Goal: Information Seeking & Learning: Learn about a topic

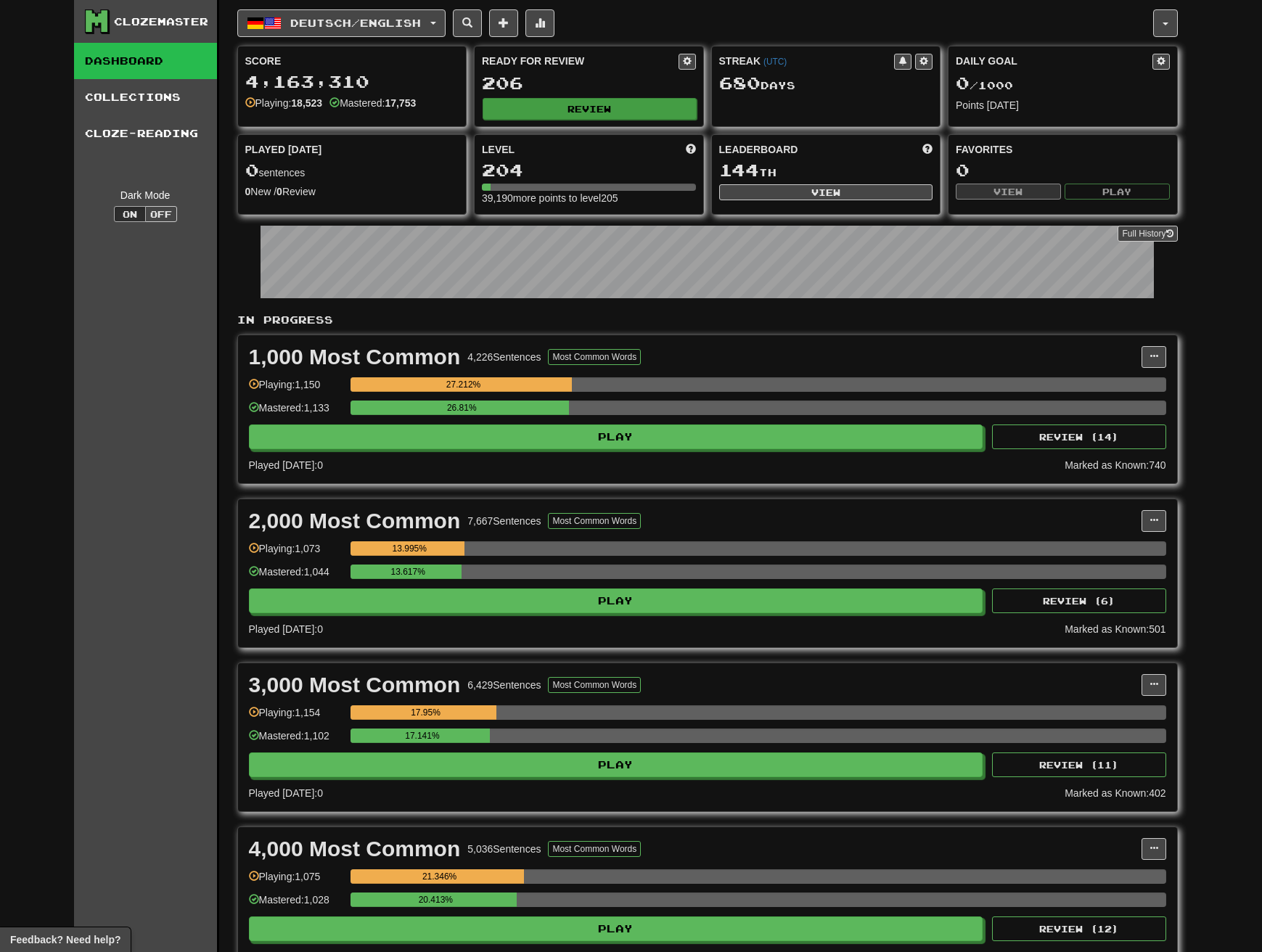
click at [583, 102] on button "Review" at bounding box center [589, 108] width 214 height 22
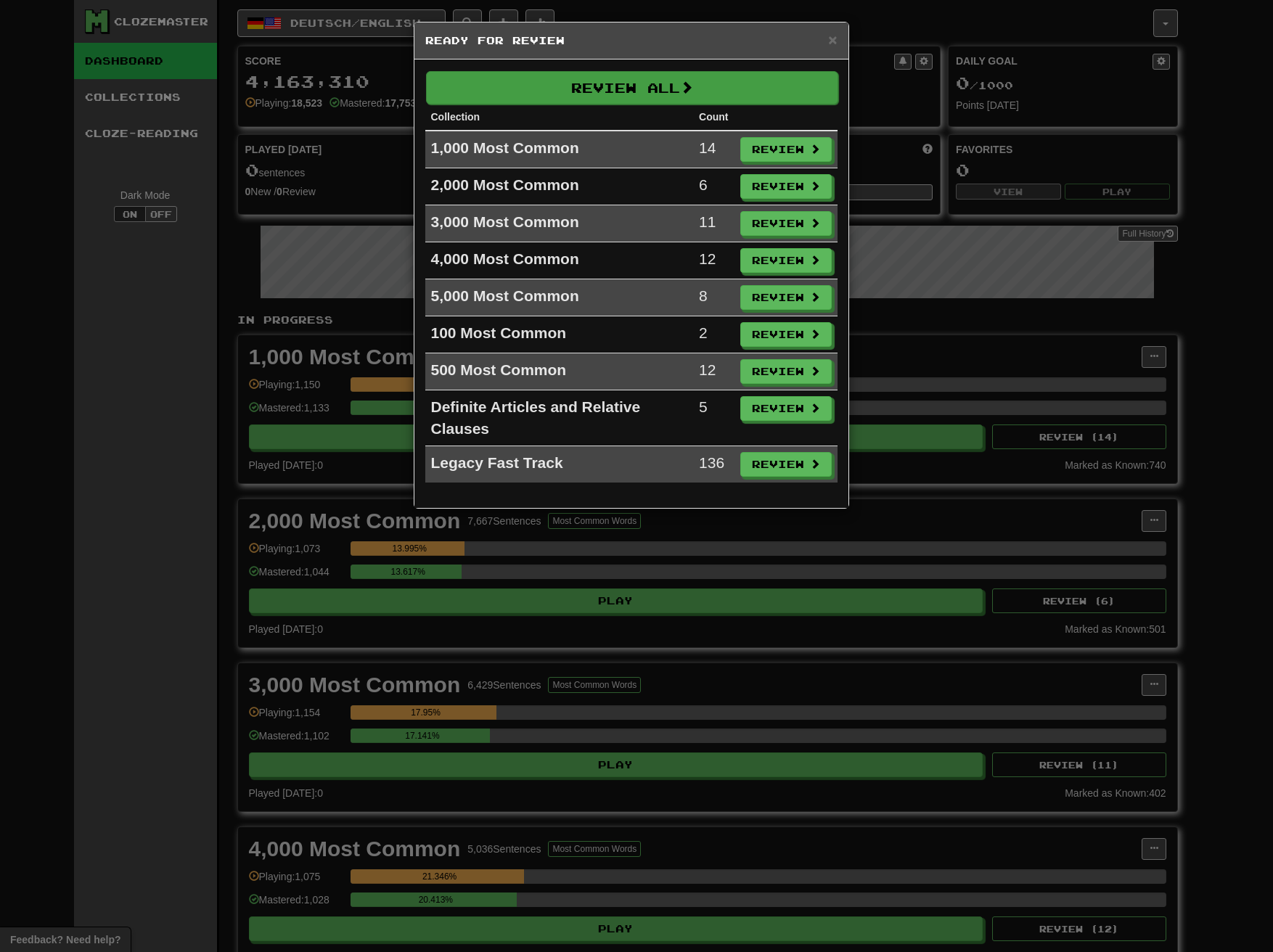
click at [605, 91] on button "Review All" at bounding box center [632, 87] width 412 height 33
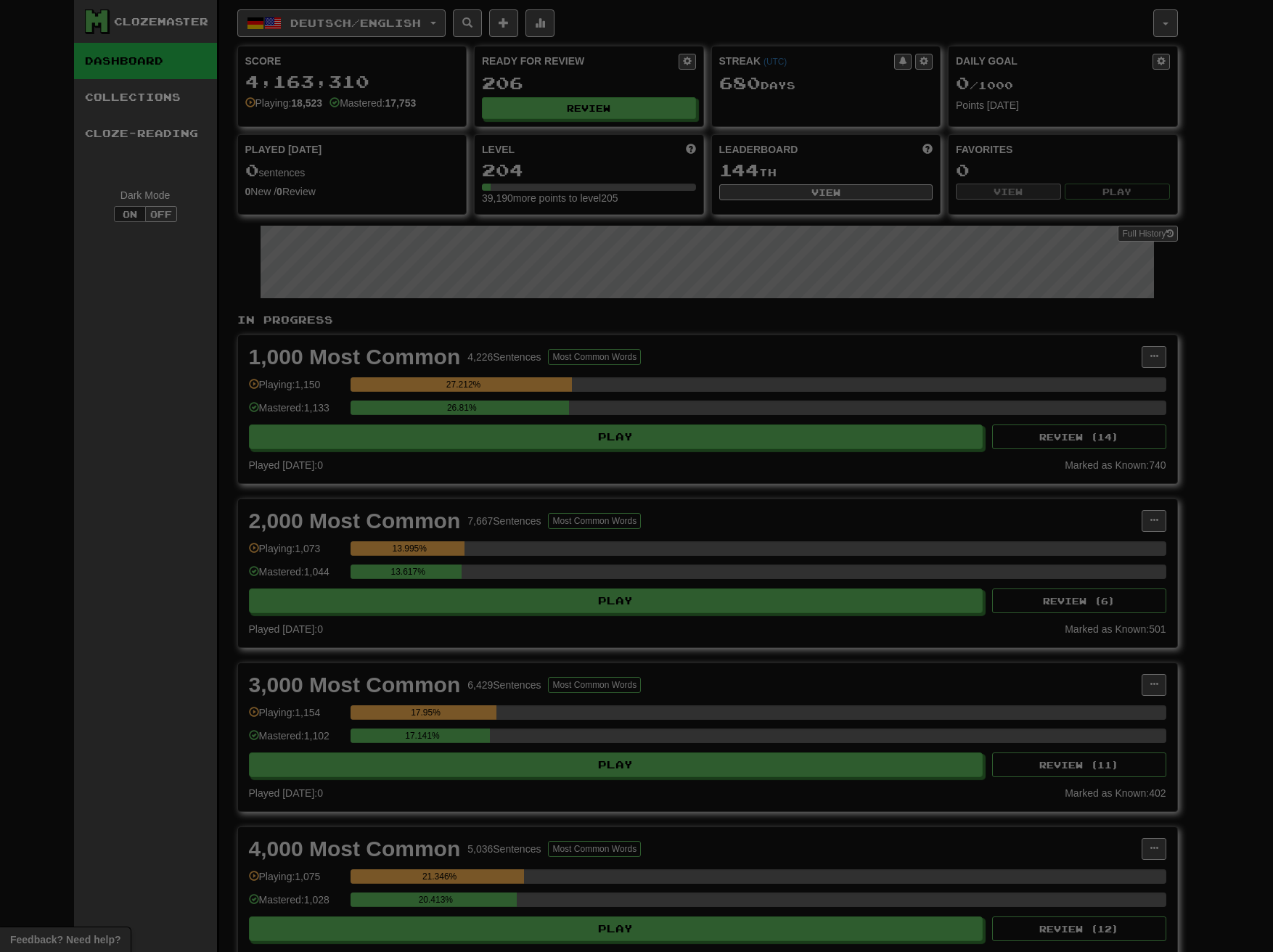
select select "***"
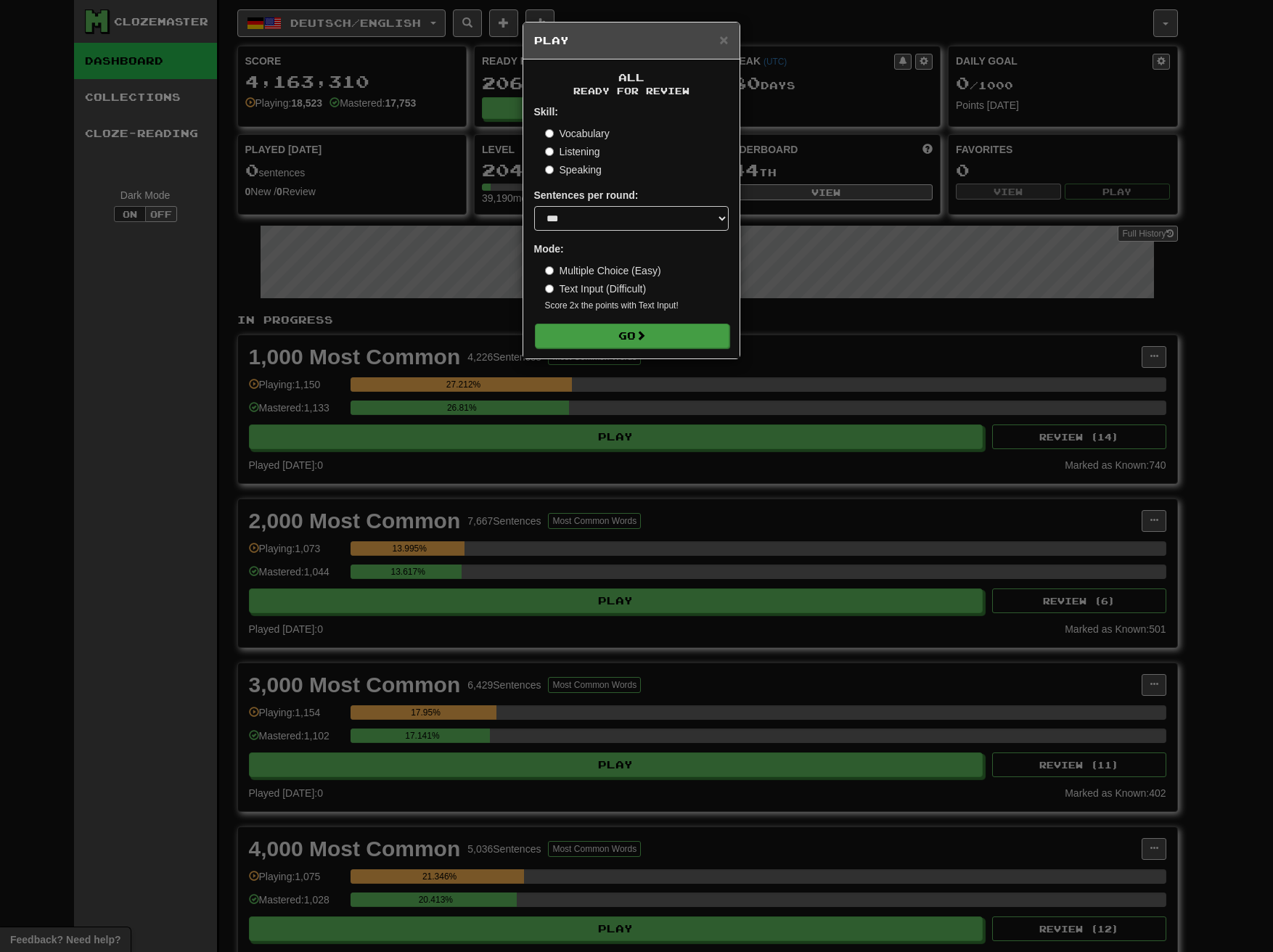
click at [626, 325] on button "Go" at bounding box center [632, 336] width 195 height 25
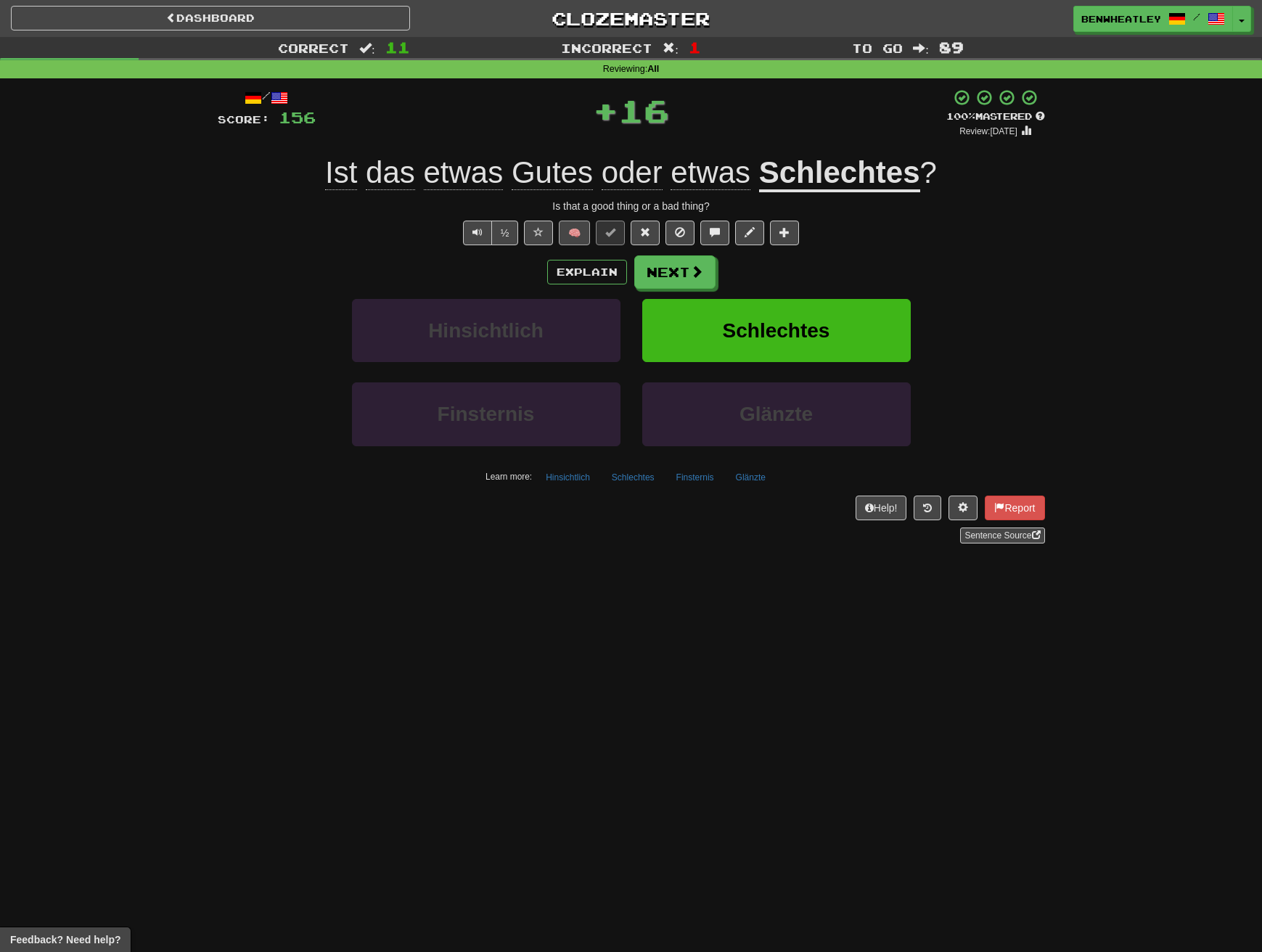
click at [577, 229] on button "🧠" at bounding box center [574, 233] width 31 height 25
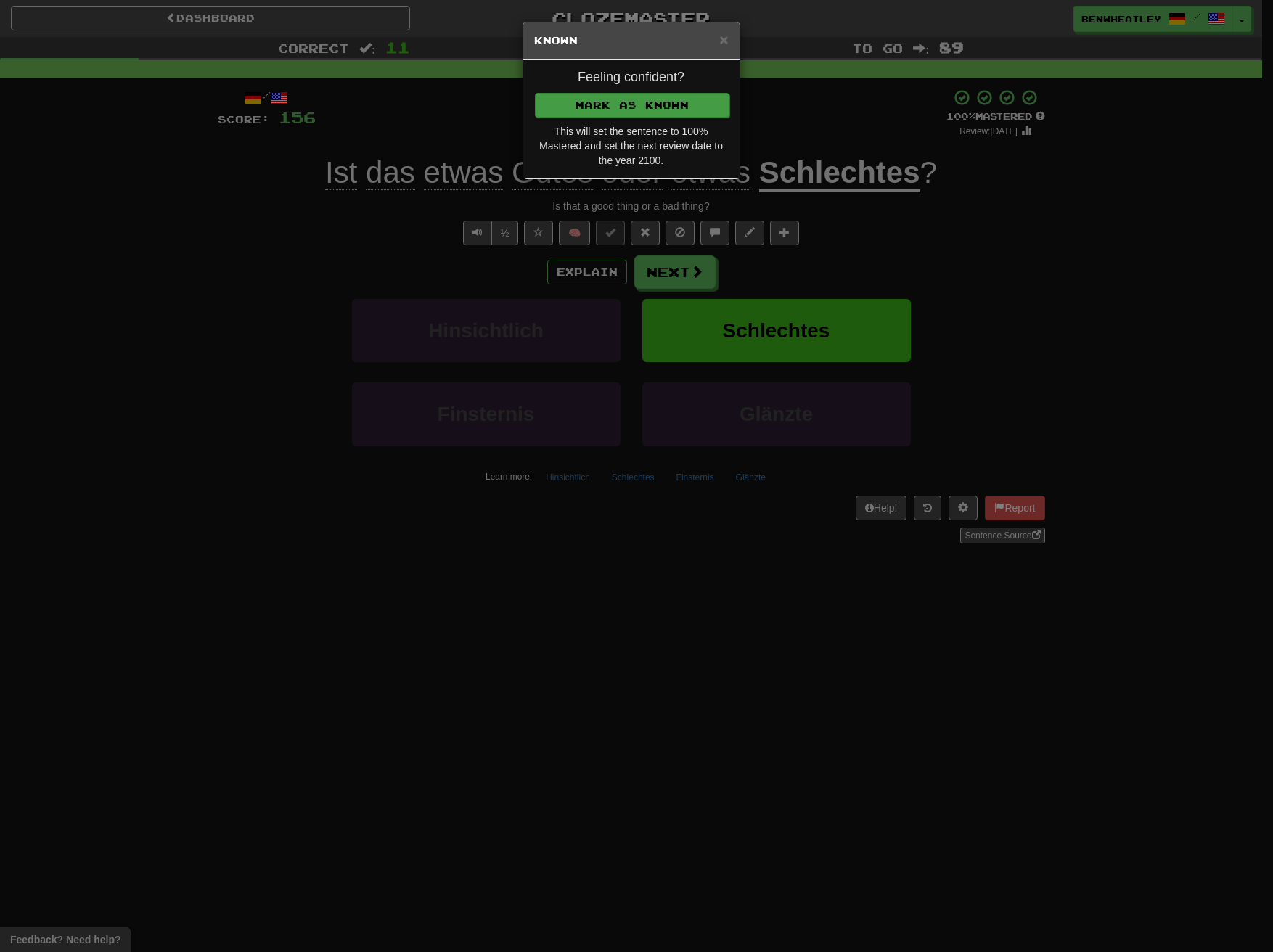
click at [635, 108] on button "Mark as Known" at bounding box center [632, 106] width 195 height 25
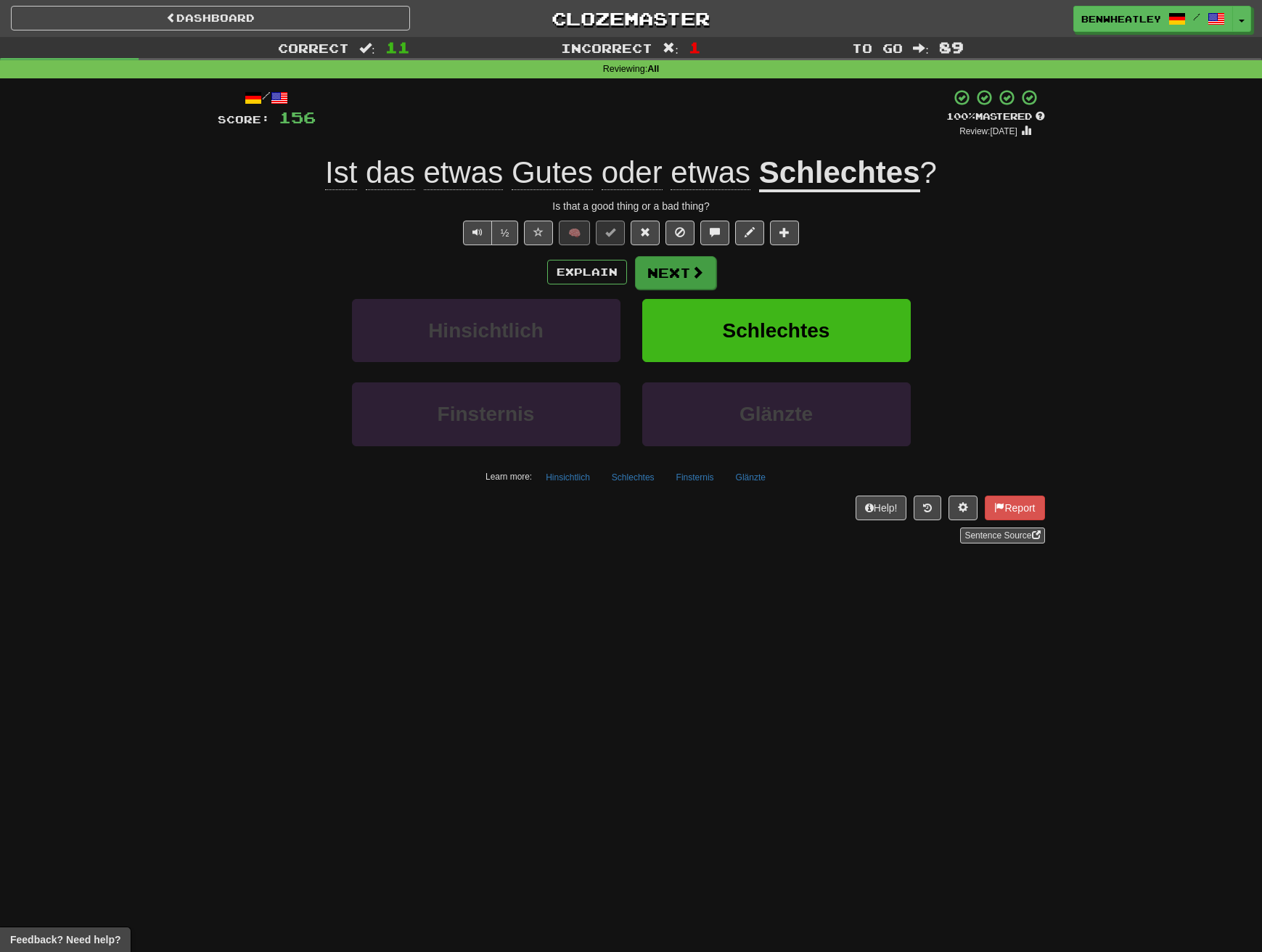
click at [677, 279] on button "Next" at bounding box center [675, 273] width 82 height 33
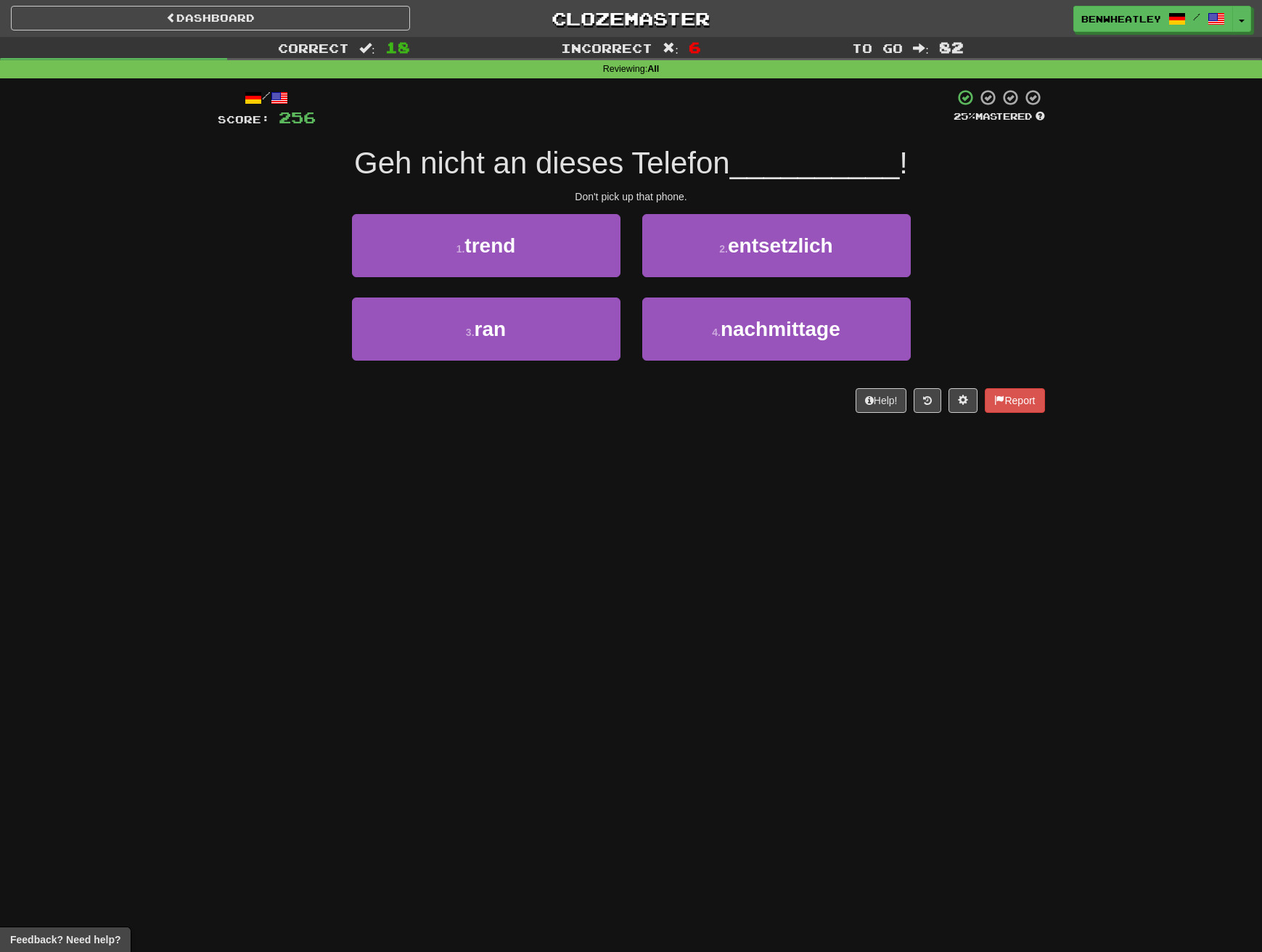
click at [692, 520] on div "Dashboard Clozemaster BenWheatley / Toggle Dropdown Dashboard Leaderboard Activ…" at bounding box center [631, 476] width 1262 height 952
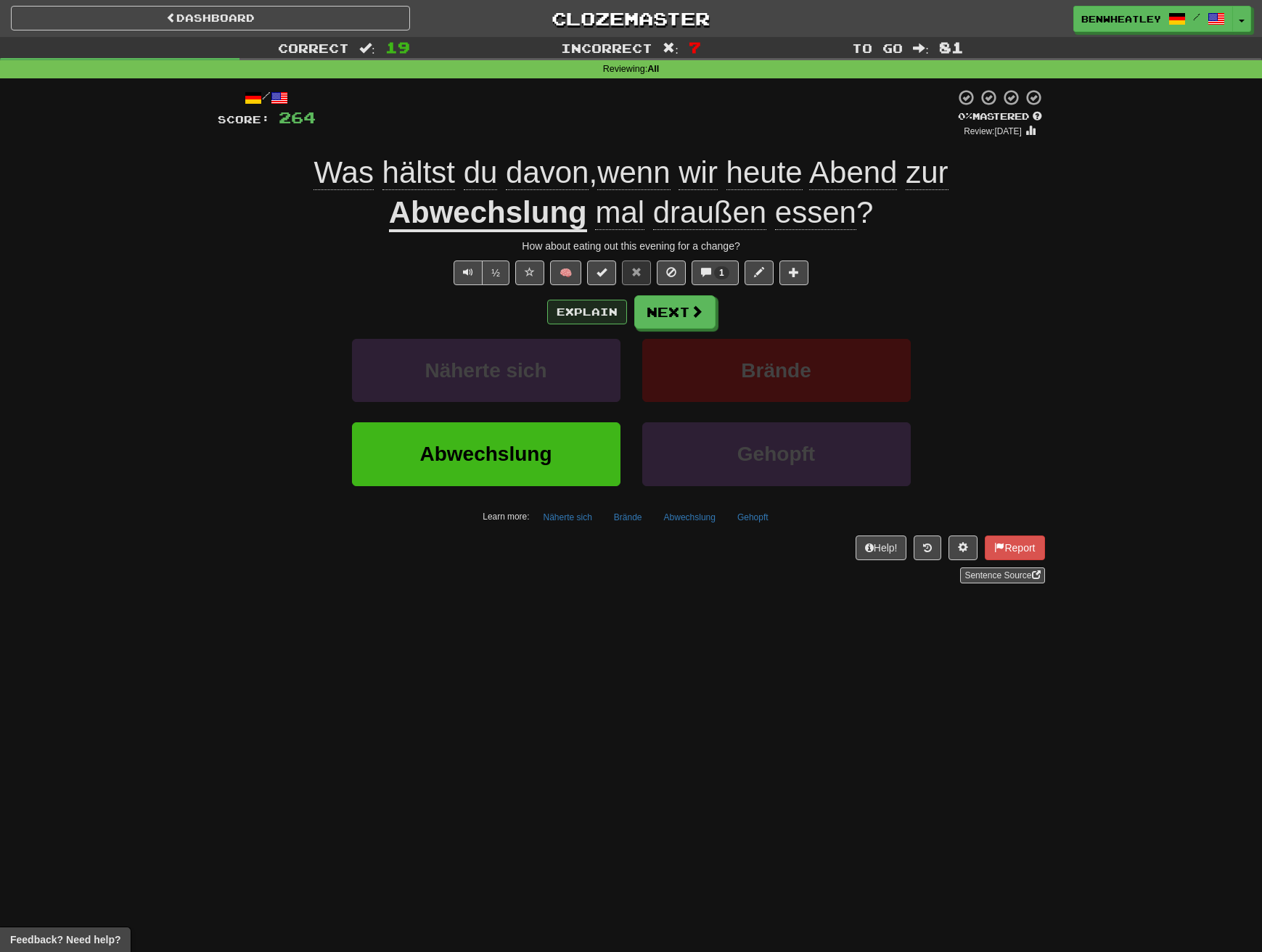
click at [597, 307] on button "Explain" at bounding box center [586, 312] width 80 height 25
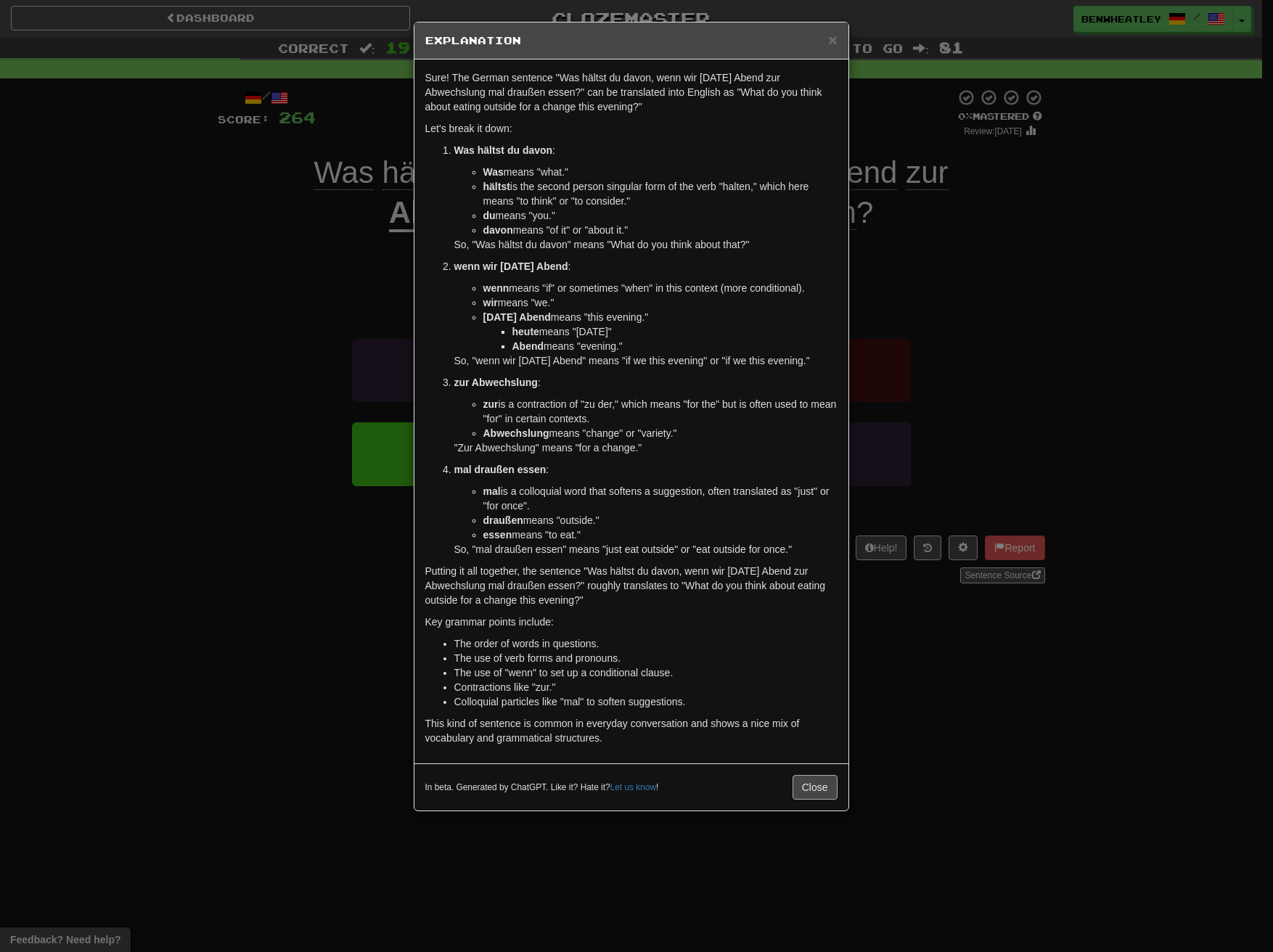
click at [809, 783] on button "Close" at bounding box center [815, 788] width 45 height 25
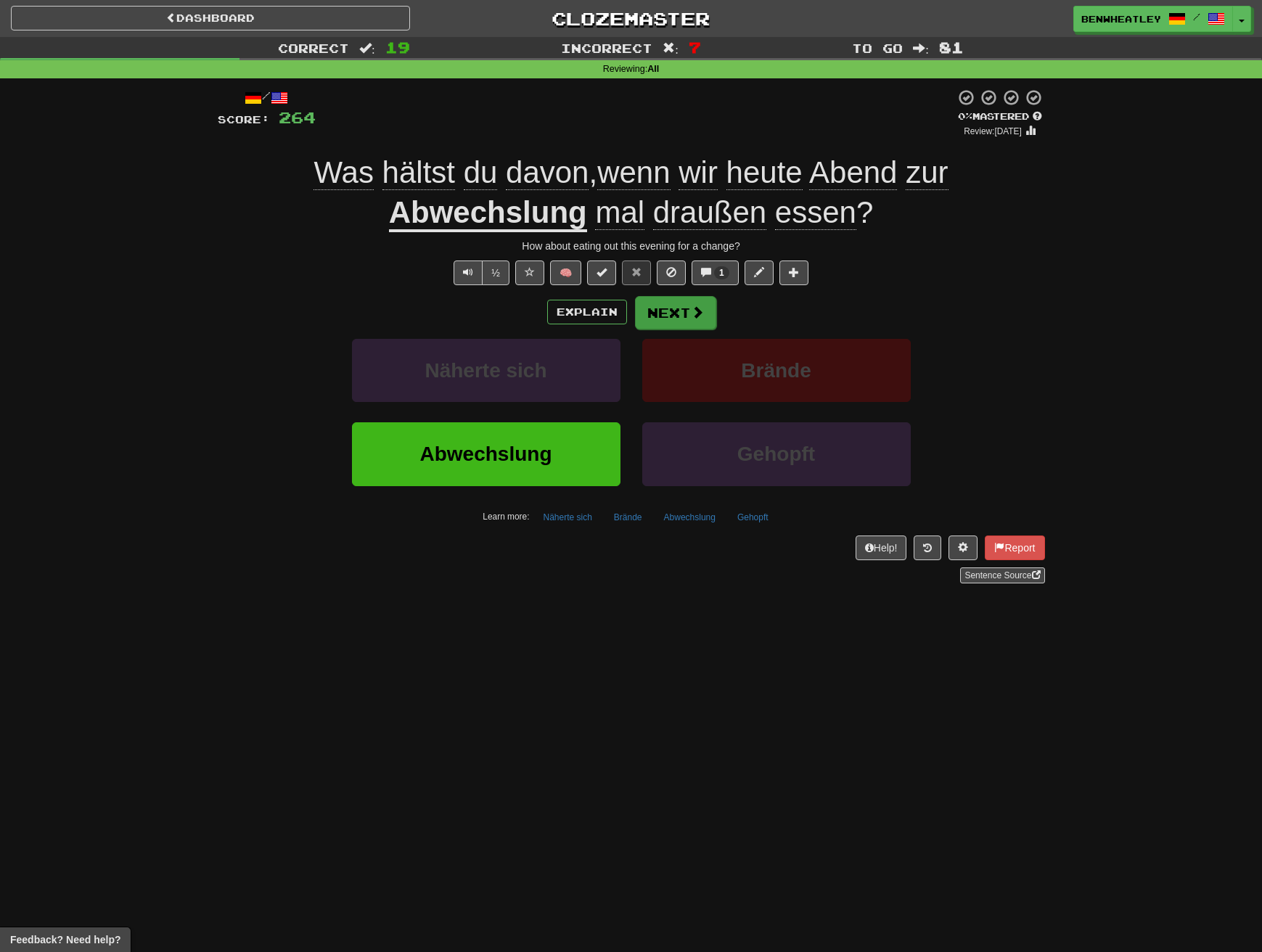
click at [656, 305] on button "Next" at bounding box center [675, 312] width 82 height 33
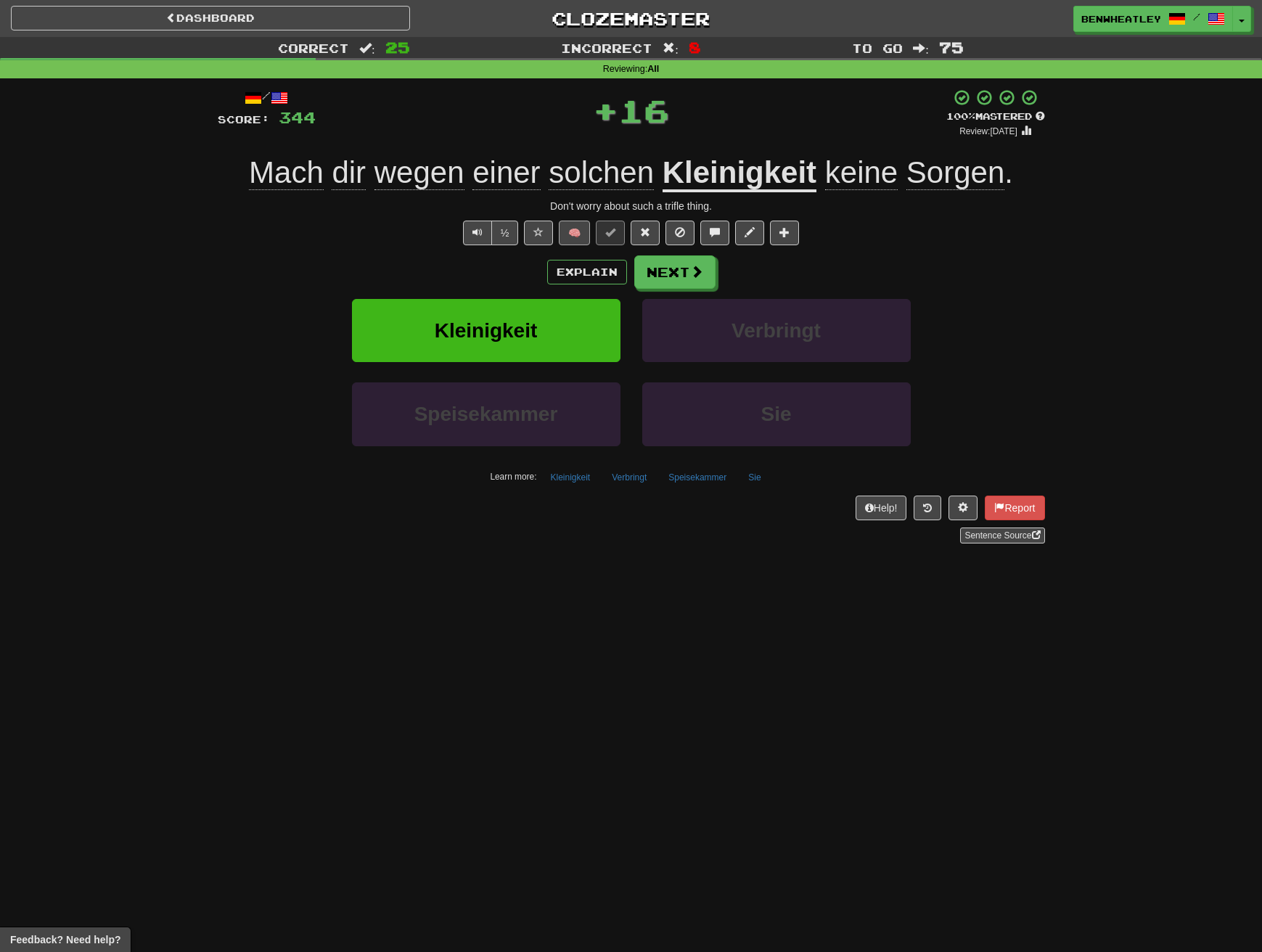
click at [570, 242] on button "🧠" at bounding box center [574, 233] width 31 height 25
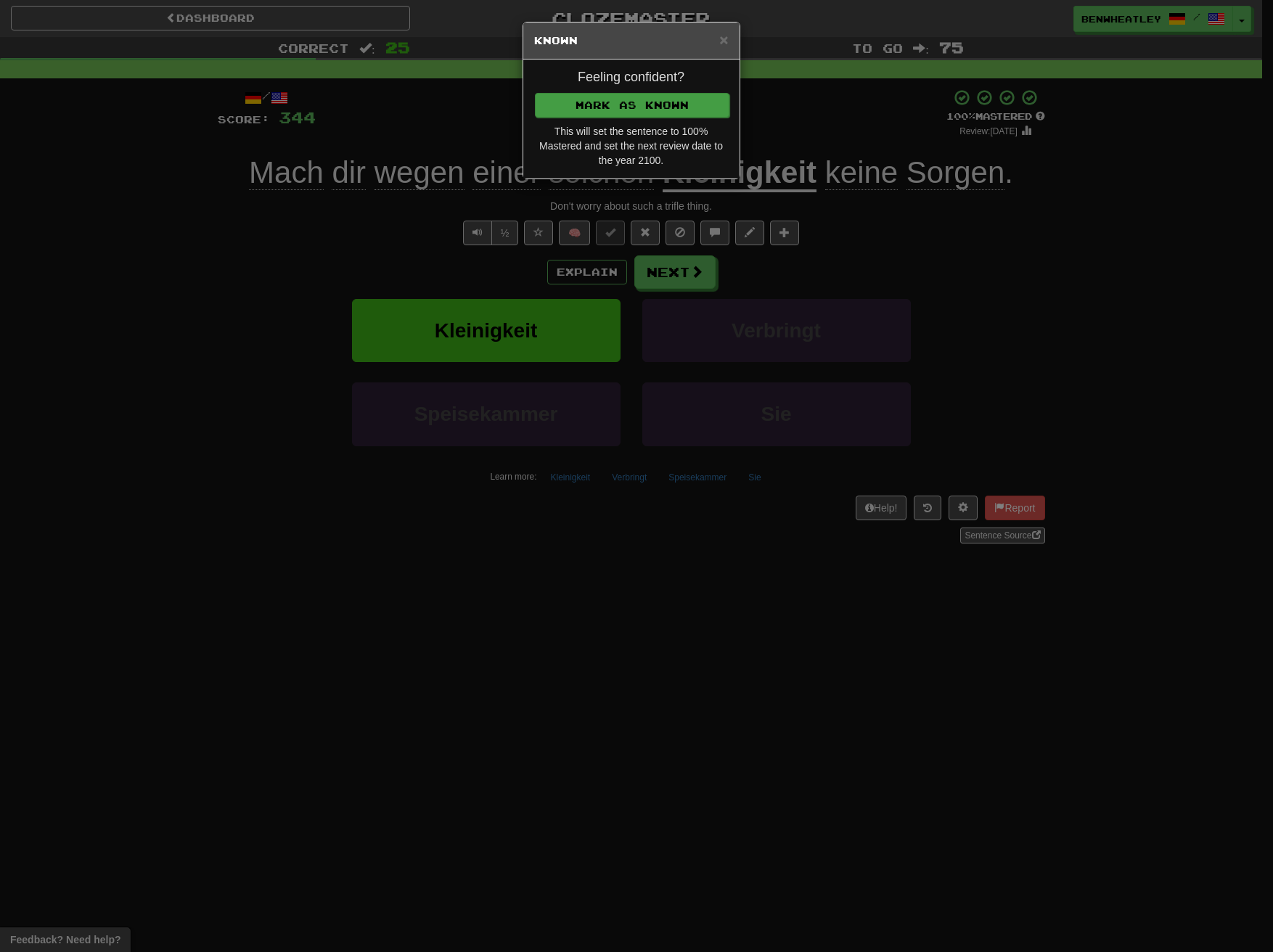
click at [675, 106] on button "Mark as Known" at bounding box center [632, 106] width 195 height 25
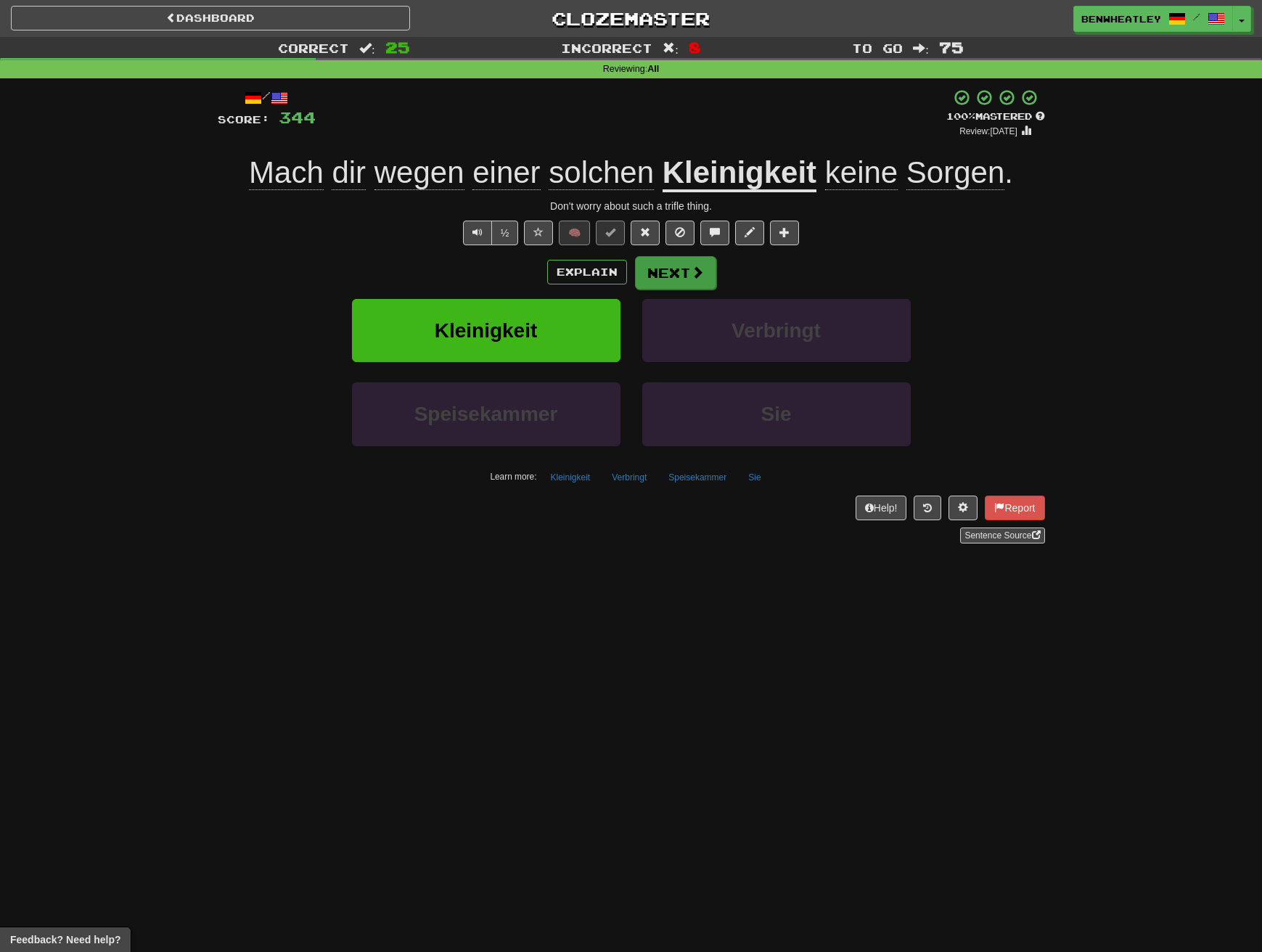
click at [669, 269] on button "Next" at bounding box center [675, 273] width 82 height 33
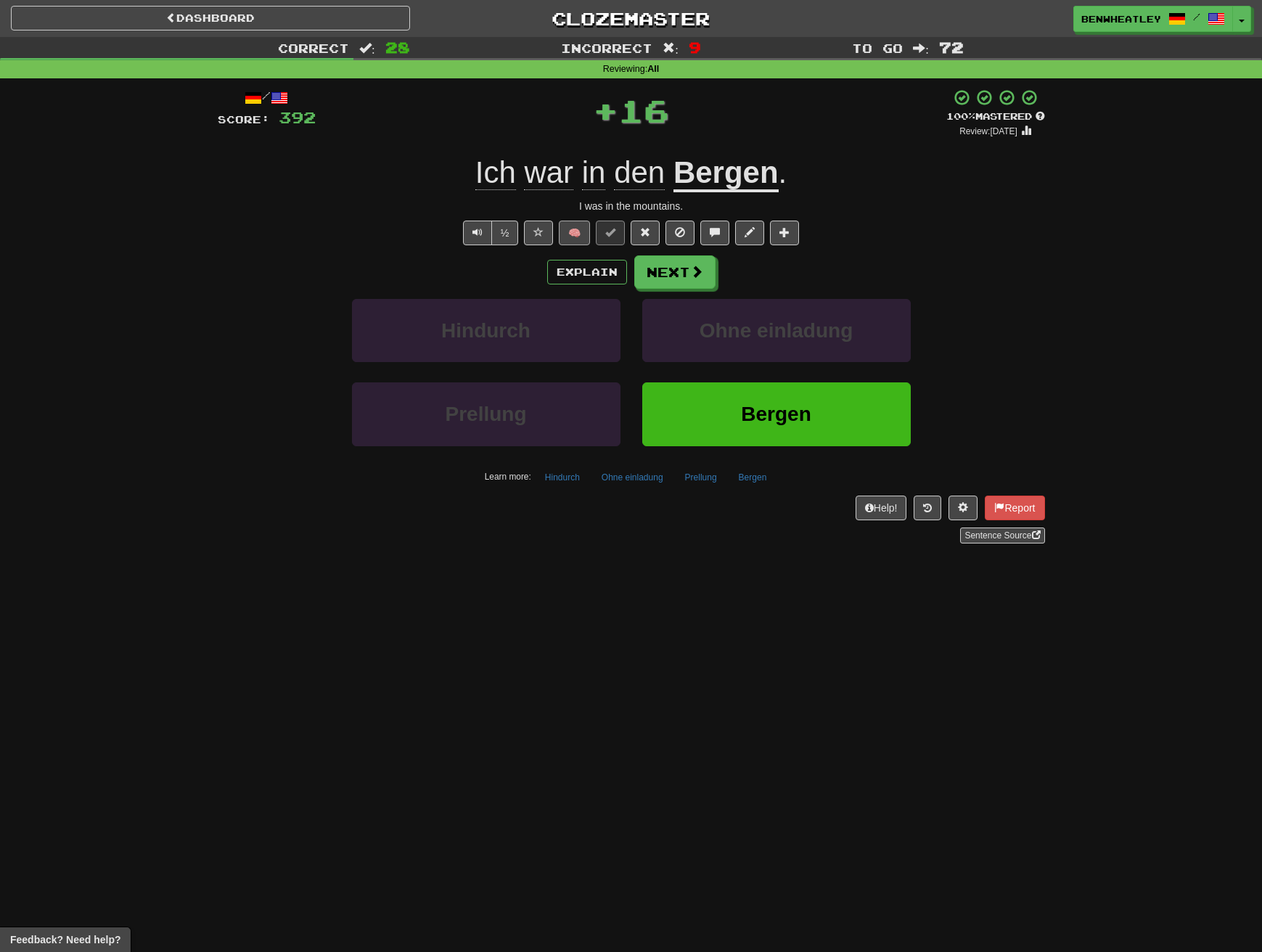
click at [566, 224] on button "🧠" at bounding box center [574, 233] width 31 height 25
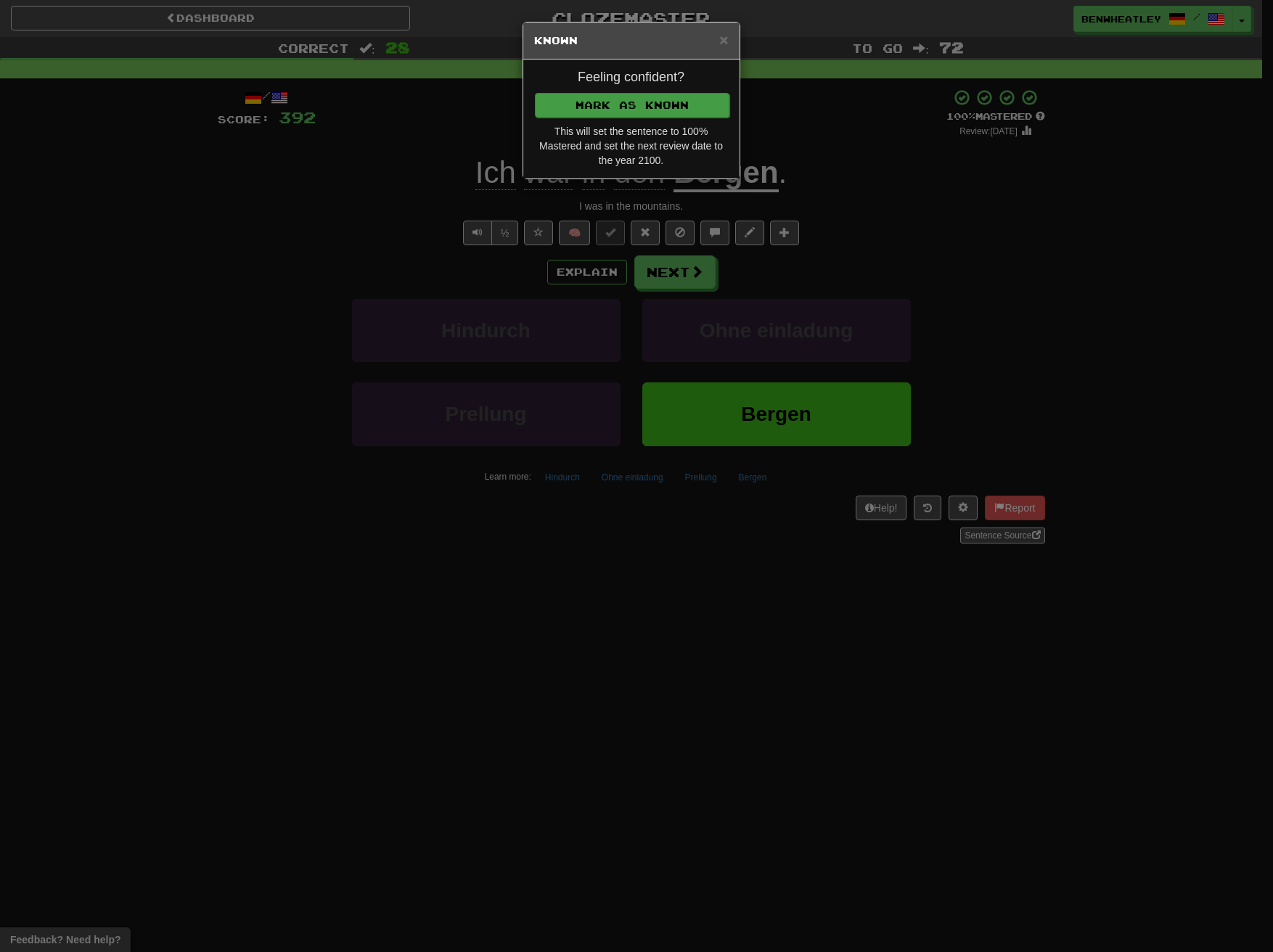
click at [649, 108] on button "Mark as Known" at bounding box center [632, 106] width 195 height 25
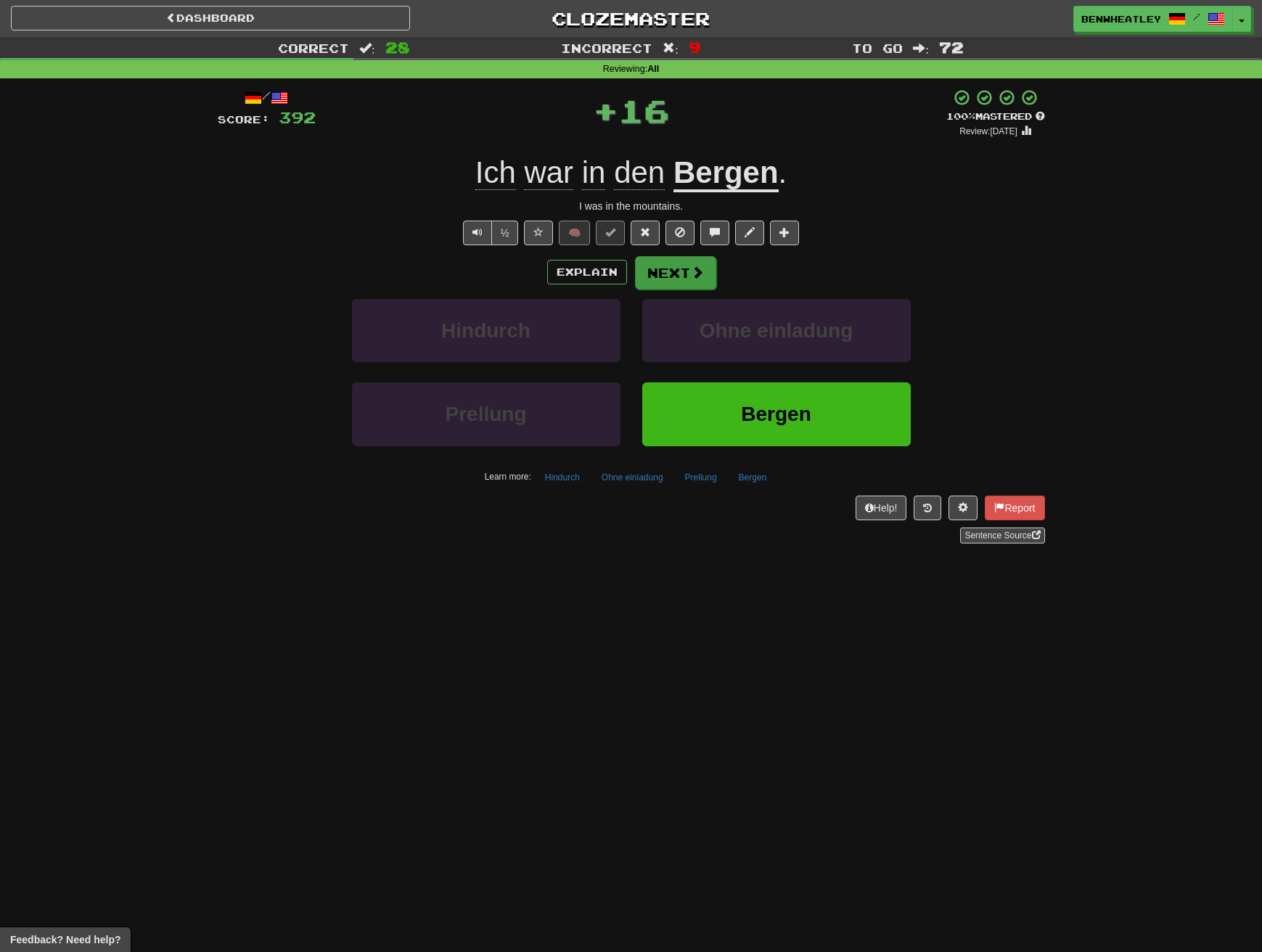
click at [674, 271] on button "Next" at bounding box center [675, 273] width 82 height 33
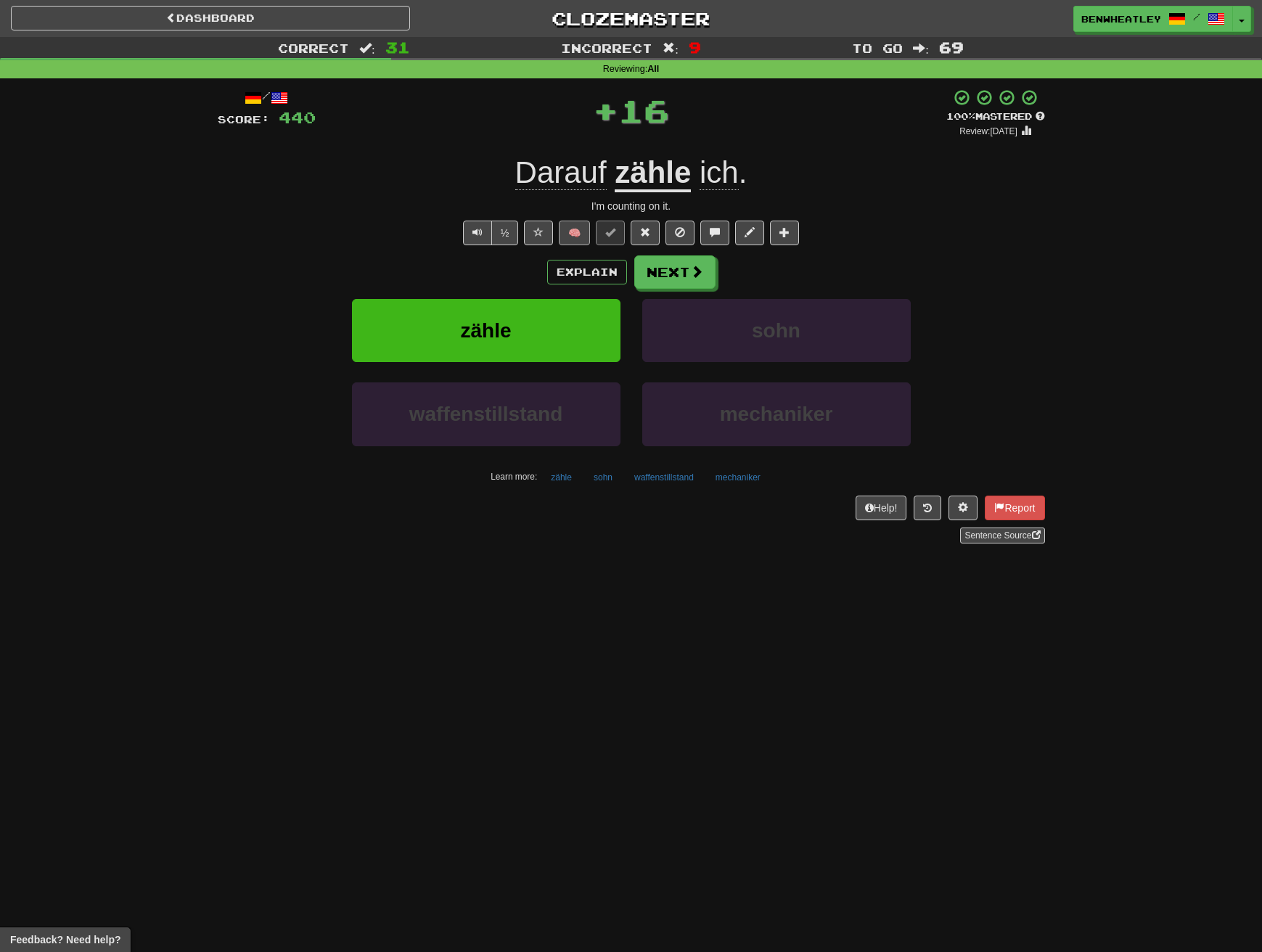
click at [565, 231] on button "🧠" at bounding box center [574, 233] width 31 height 25
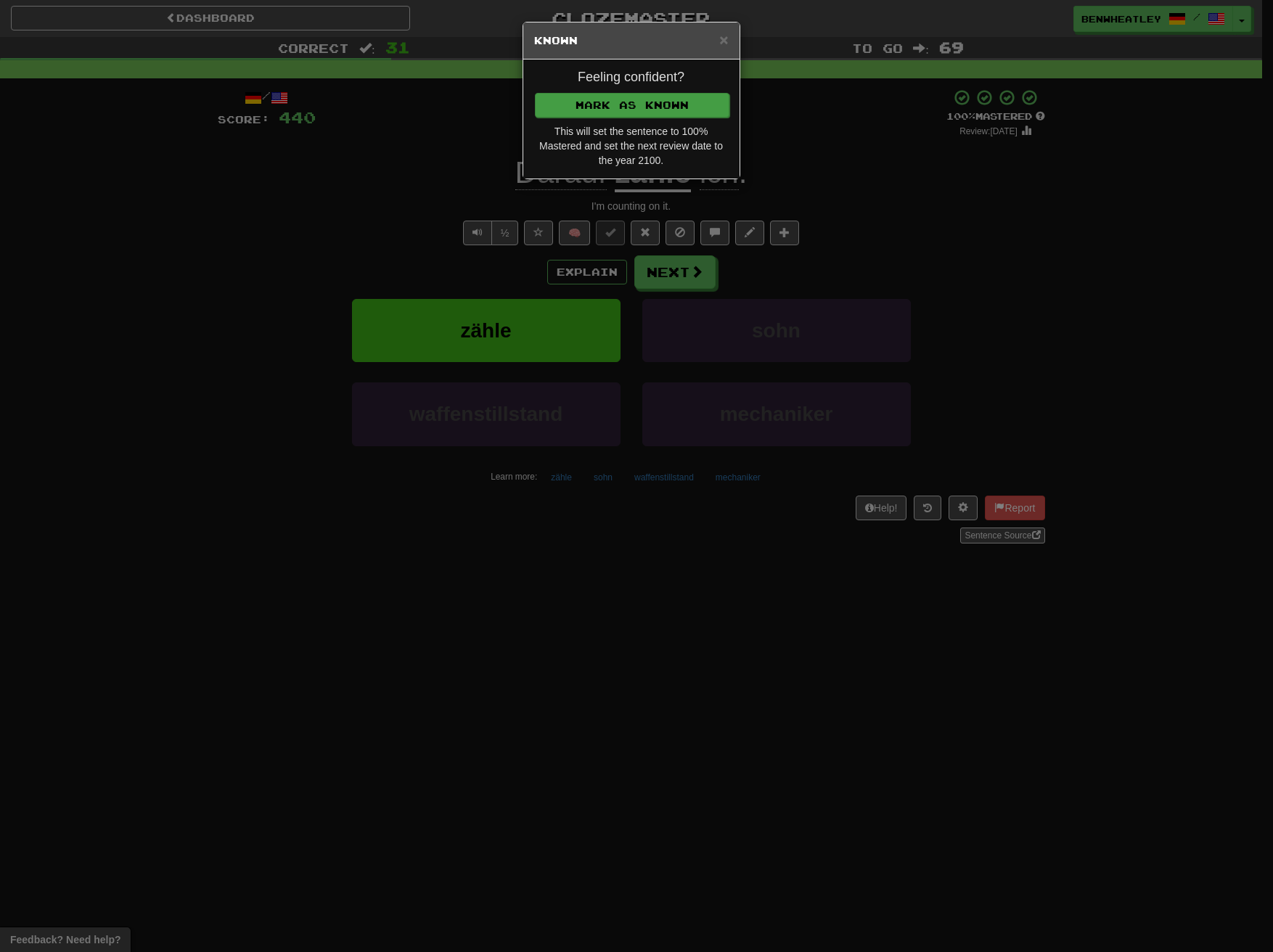
click at [671, 106] on button "Mark as Known" at bounding box center [632, 106] width 195 height 25
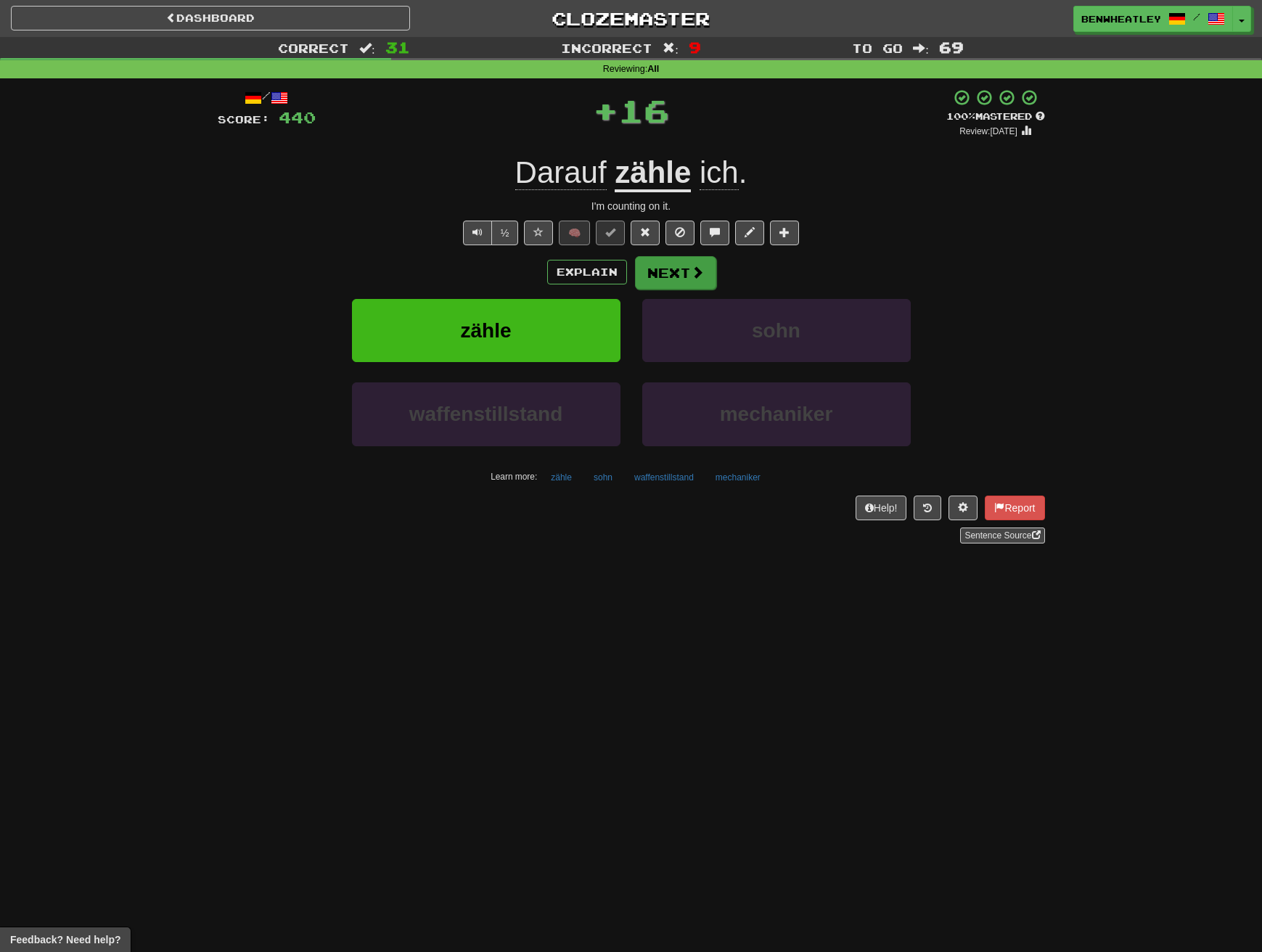
click at [687, 273] on button "Next" at bounding box center [675, 273] width 82 height 33
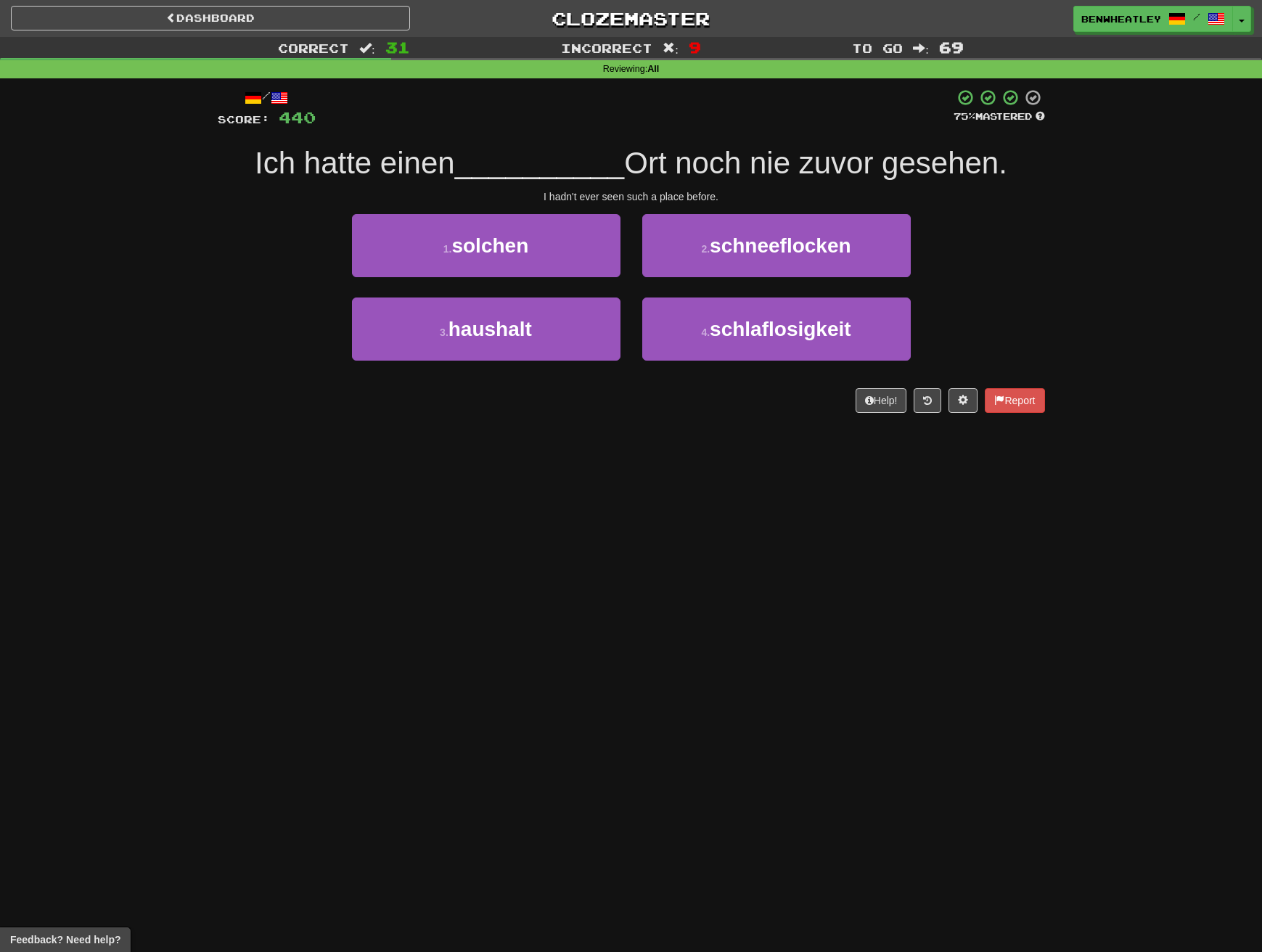
click at [646, 763] on div "Dashboard Clozemaster BenWheatley / Toggle Dropdown Dashboard Leaderboard Activ…" at bounding box center [631, 476] width 1262 height 952
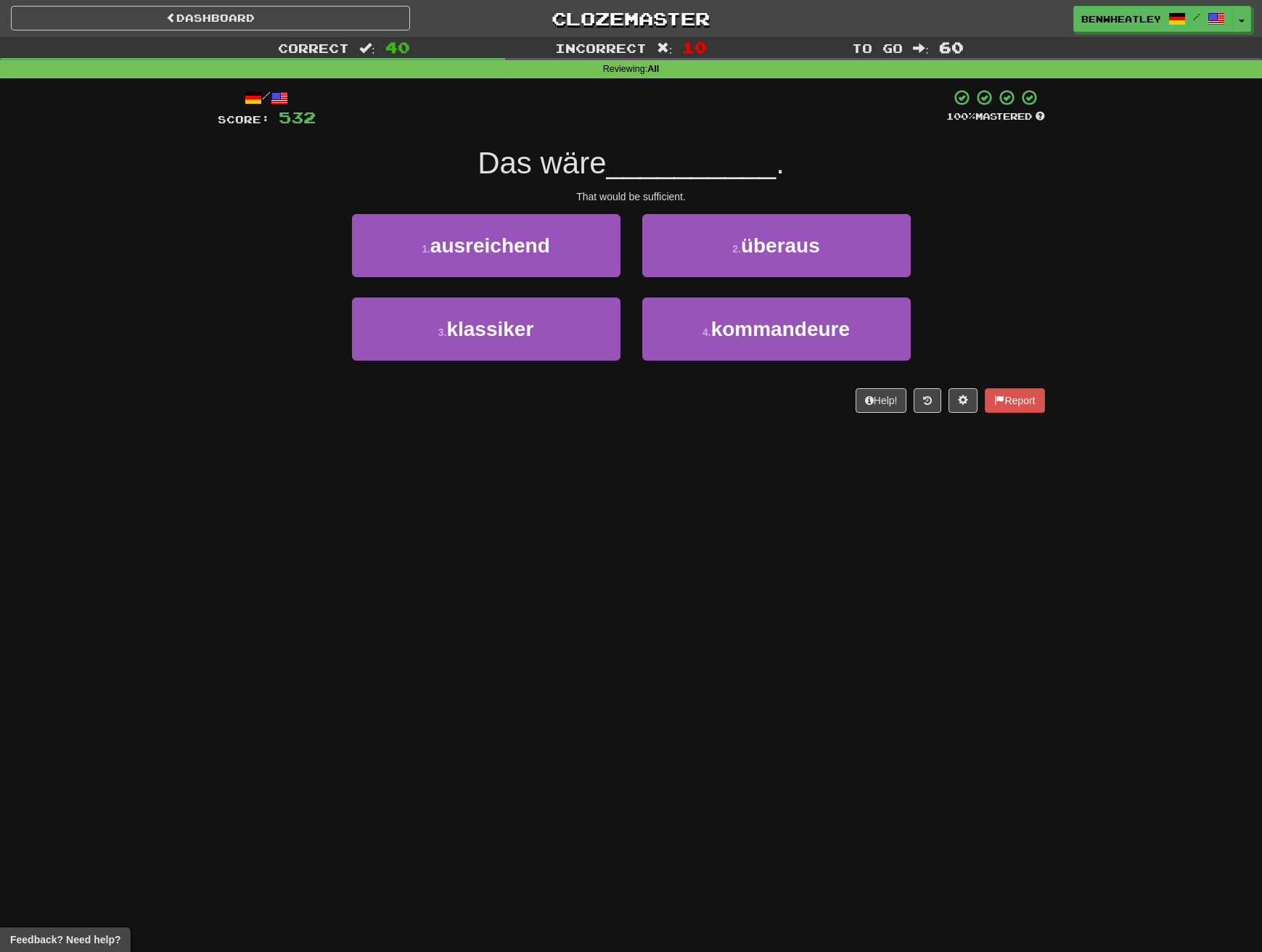
click at [615, 766] on div "Dashboard Clozemaster BenWheatley / Toggle Dropdown Dashboard Leaderboard Activ…" at bounding box center [631, 476] width 1262 height 952
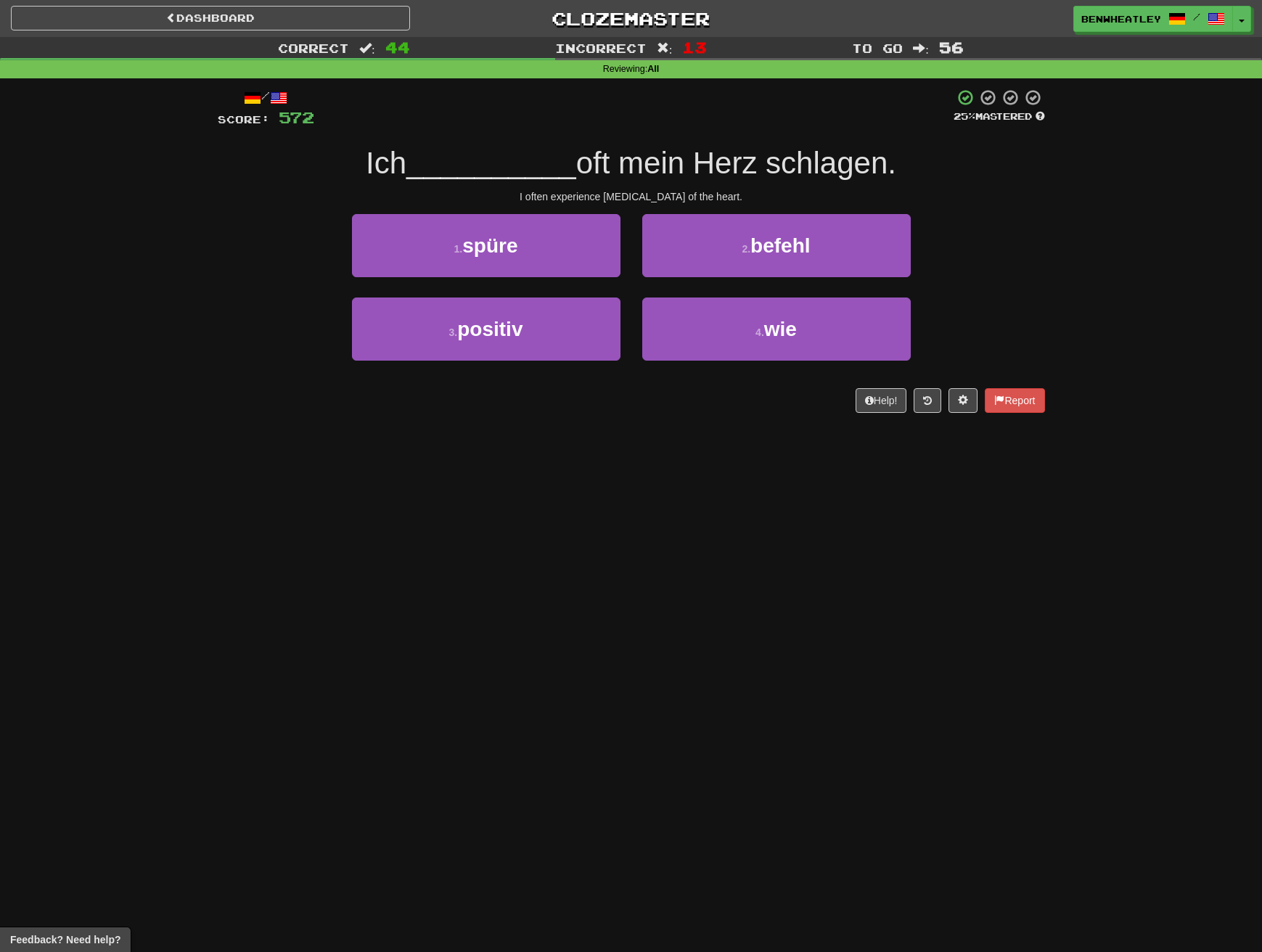
click at [489, 437] on div "Dashboard Clozemaster BenWheatley / Toggle Dropdown Dashboard Leaderboard Activ…" at bounding box center [631, 476] width 1262 height 952
click at [517, 244] on span "spüre" at bounding box center [490, 245] width 56 height 22
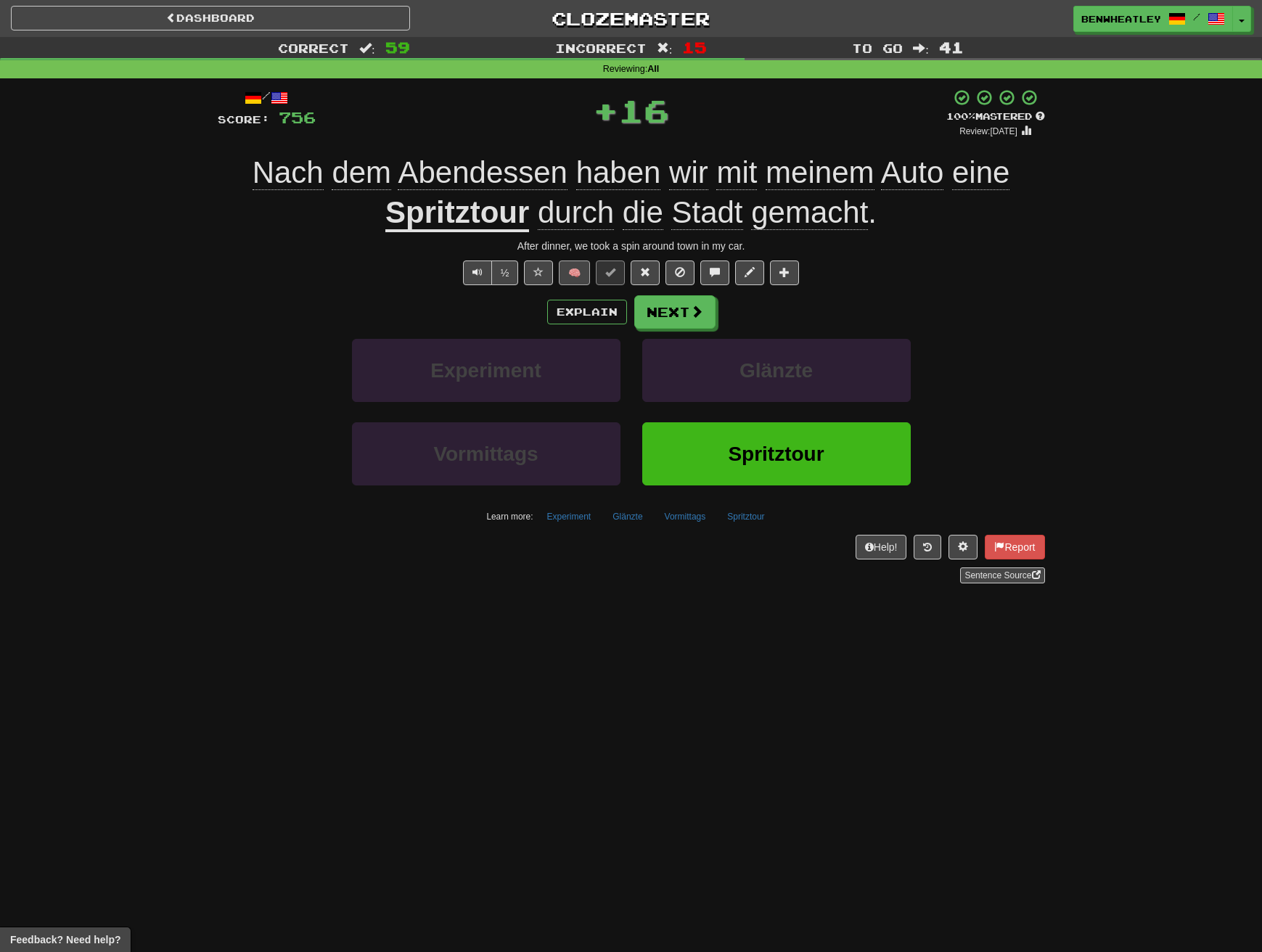
click at [583, 274] on button "🧠" at bounding box center [574, 273] width 31 height 25
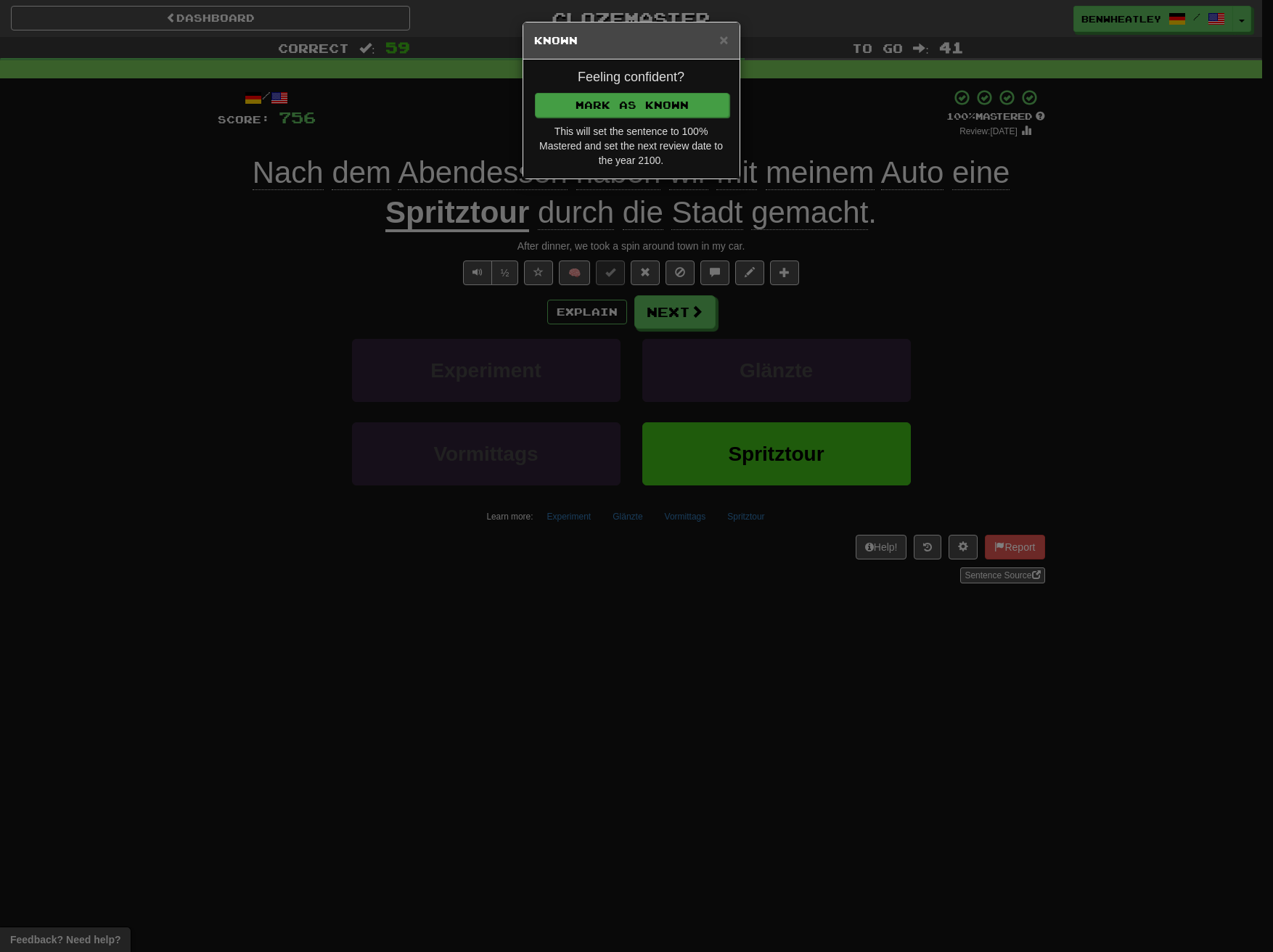
click at [677, 103] on button "Mark as Known" at bounding box center [632, 106] width 195 height 25
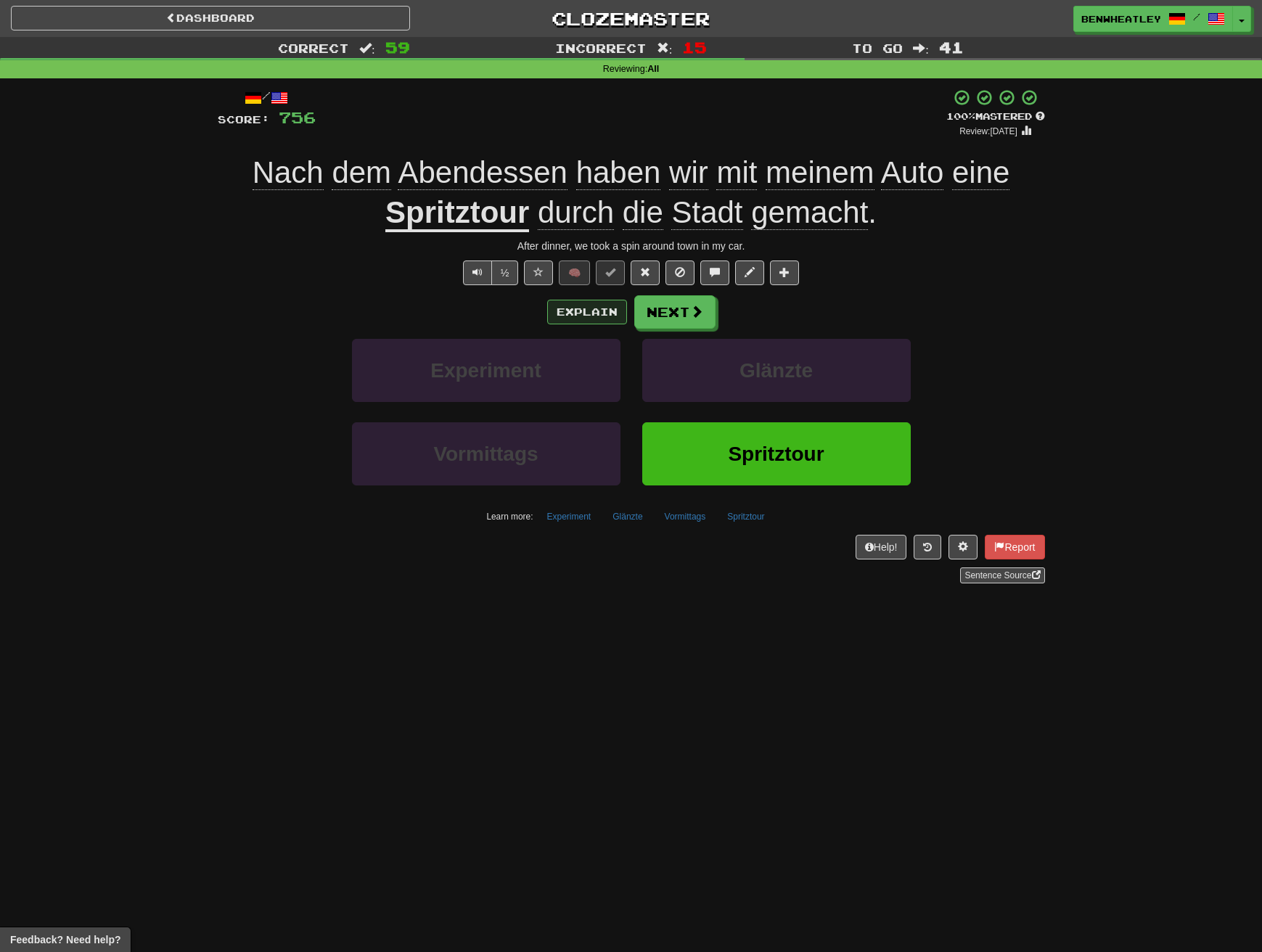
click at [580, 315] on button "Explain" at bounding box center [586, 312] width 80 height 25
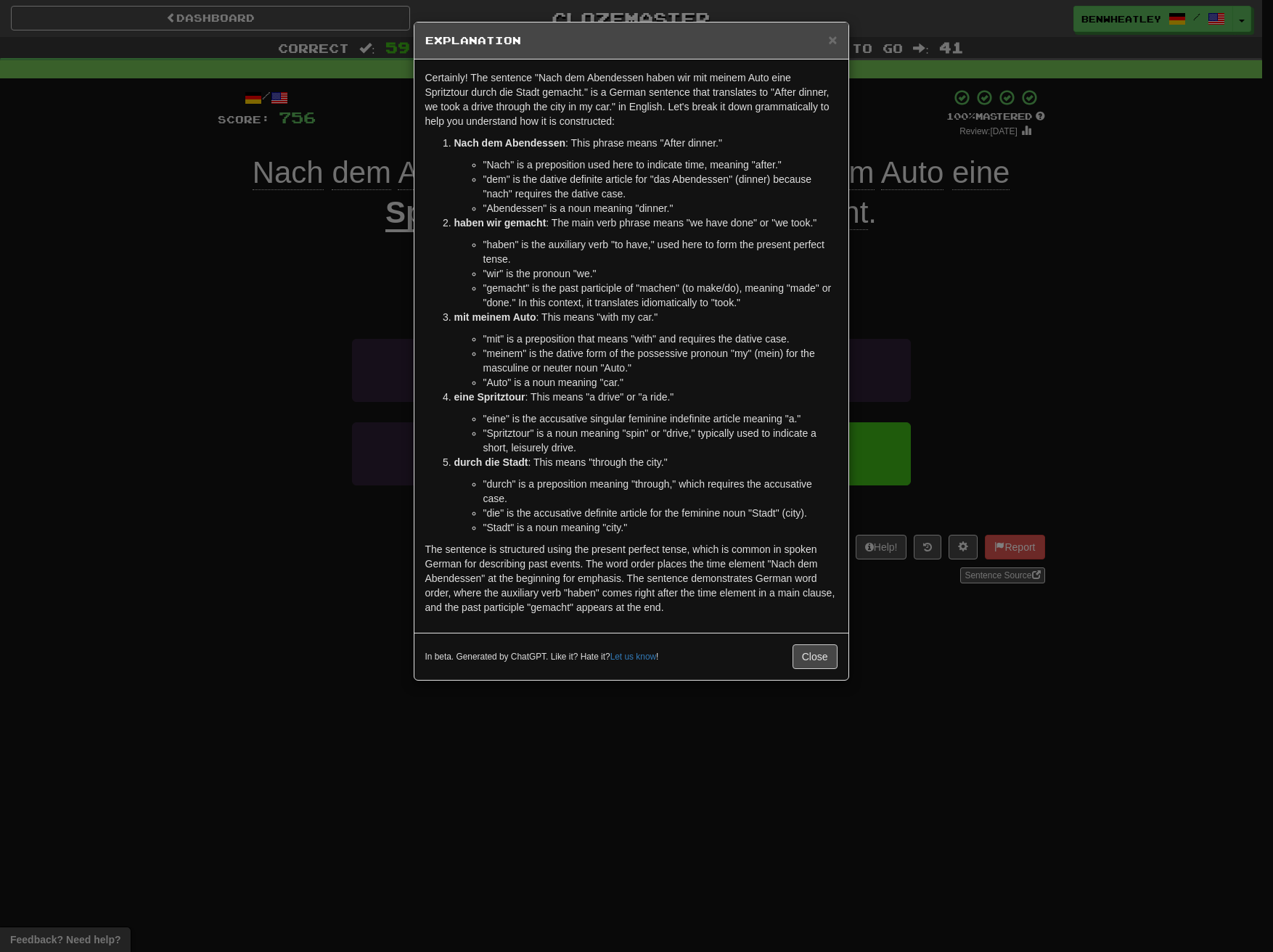
click at [499, 435] on li ""Spritztour" is a noun meaning "spin" or "drive," typically used to indicate a …" at bounding box center [660, 440] width 354 height 29
copy li "Spritztour"
click at [331, 517] on div "× Explanation Certainly! The sentence "Nach dem Abendessen haben wir mit meinem…" at bounding box center [636, 476] width 1273 height 952
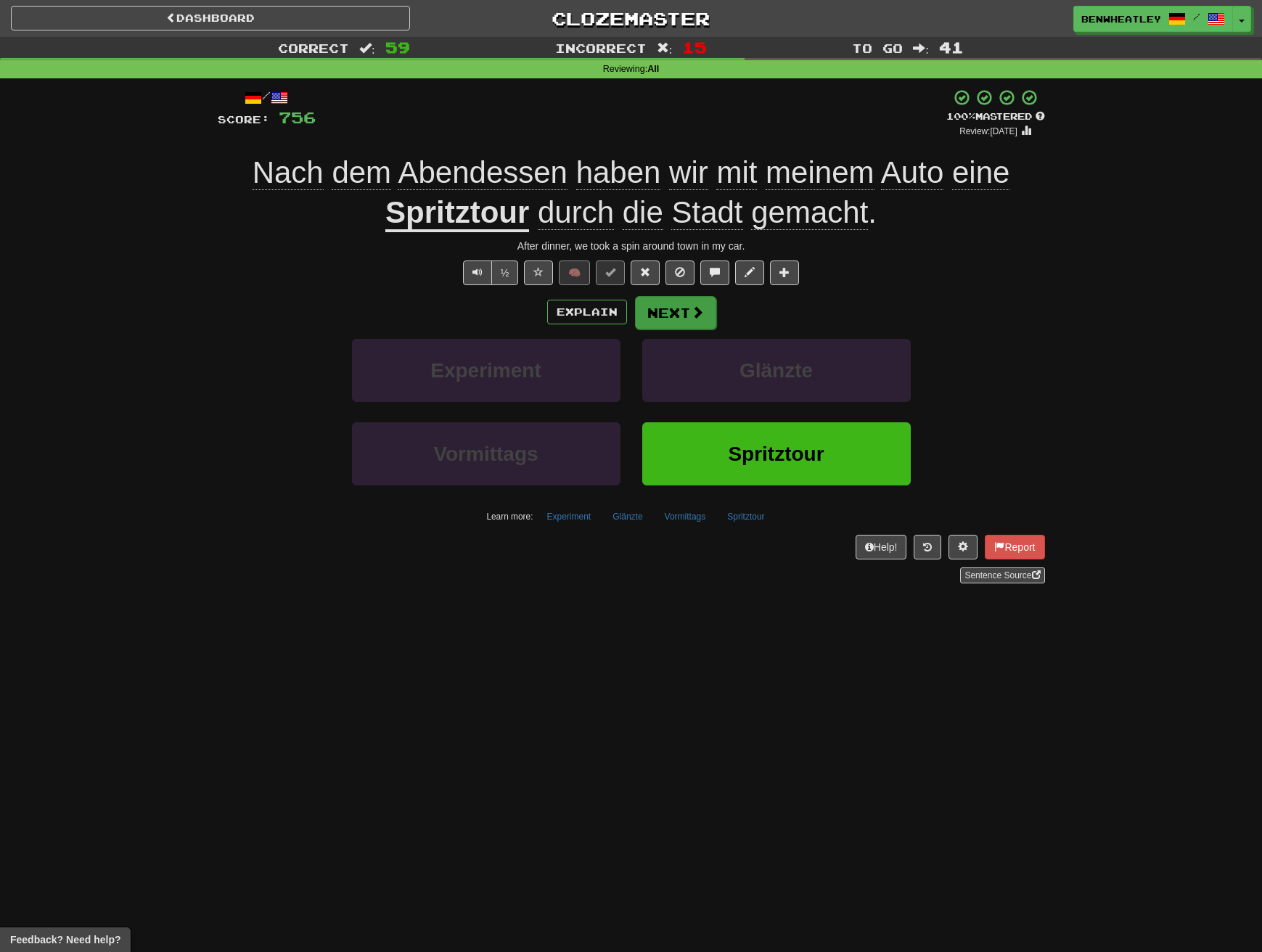
click at [693, 319] on button "Next" at bounding box center [675, 312] width 82 height 33
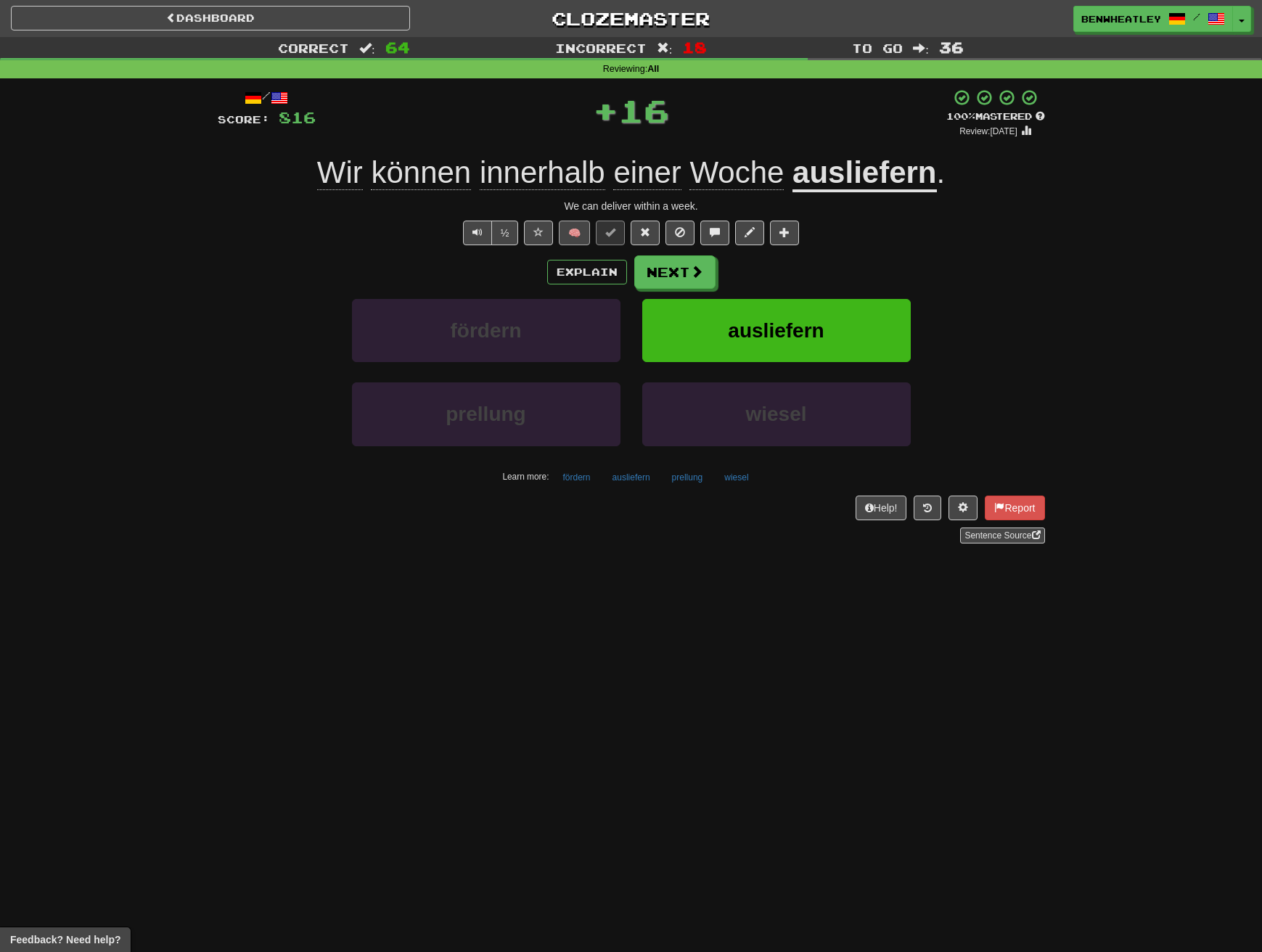
click at [577, 231] on button "🧠" at bounding box center [574, 233] width 31 height 25
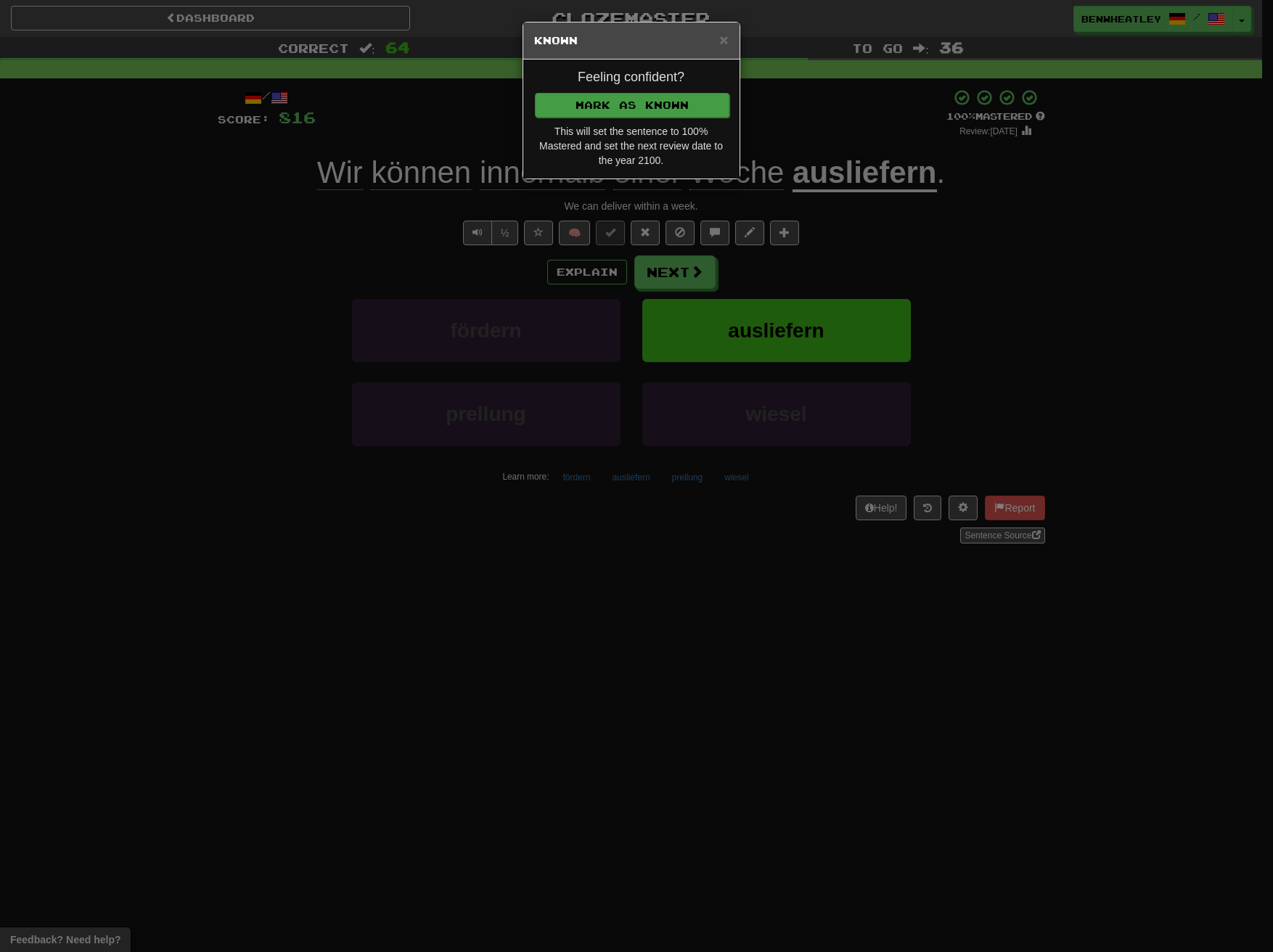
click at [643, 96] on button "Mark as Known" at bounding box center [632, 106] width 195 height 25
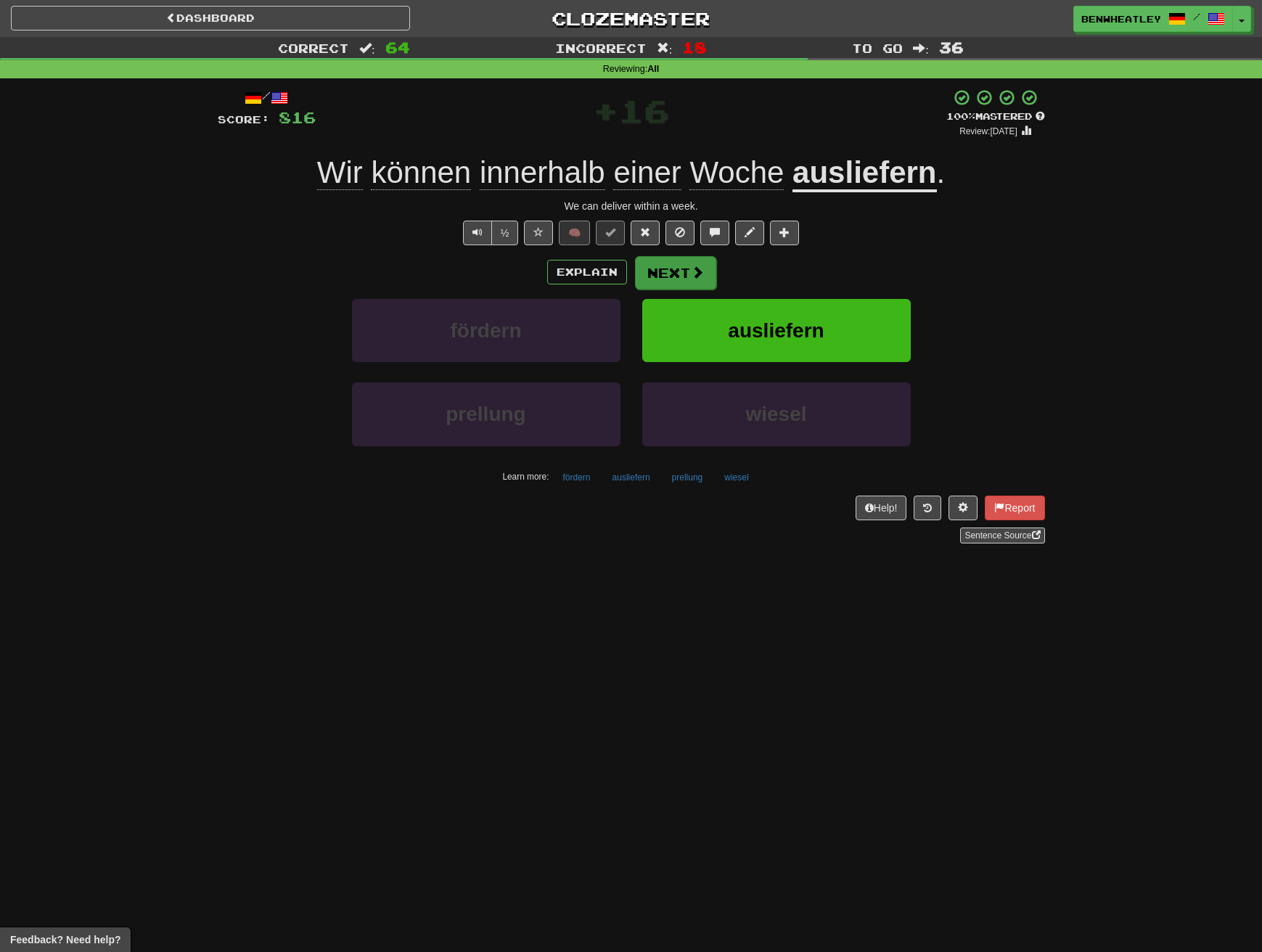
click at [657, 265] on button "Next" at bounding box center [675, 273] width 82 height 33
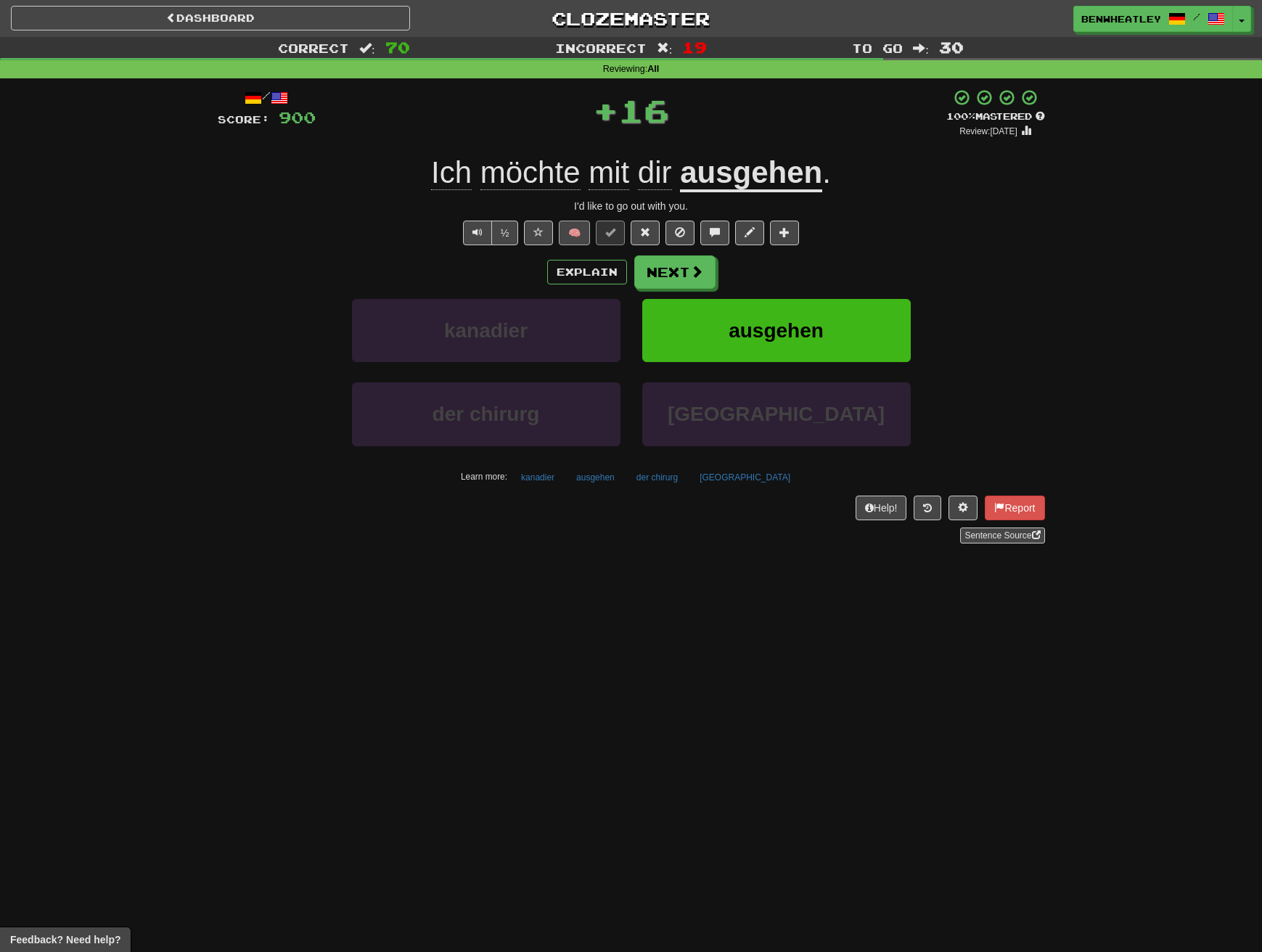
click at [569, 227] on button "🧠" at bounding box center [574, 233] width 31 height 25
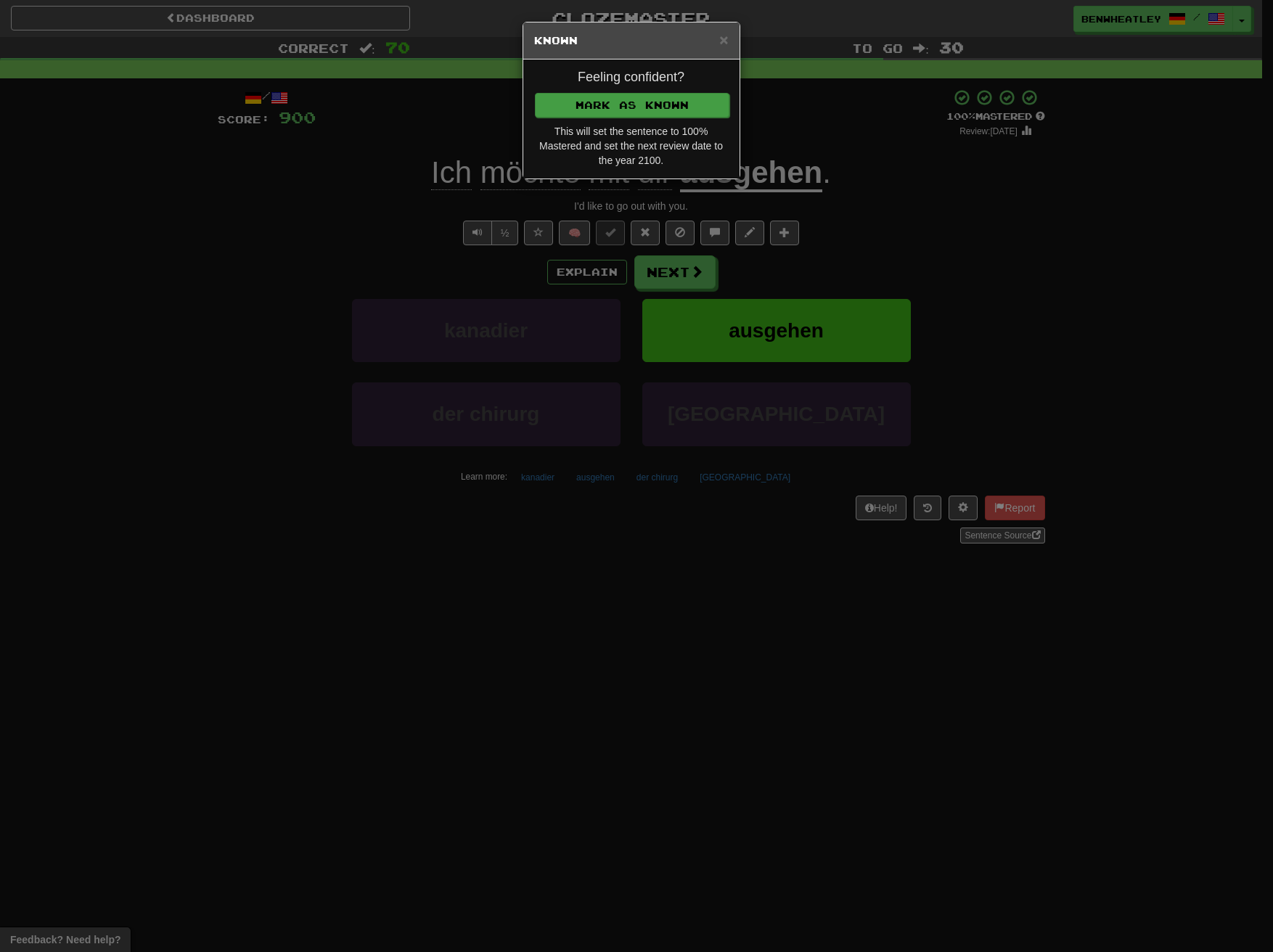
click at [612, 101] on button "Mark as Known" at bounding box center [632, 106] width 195 height 25
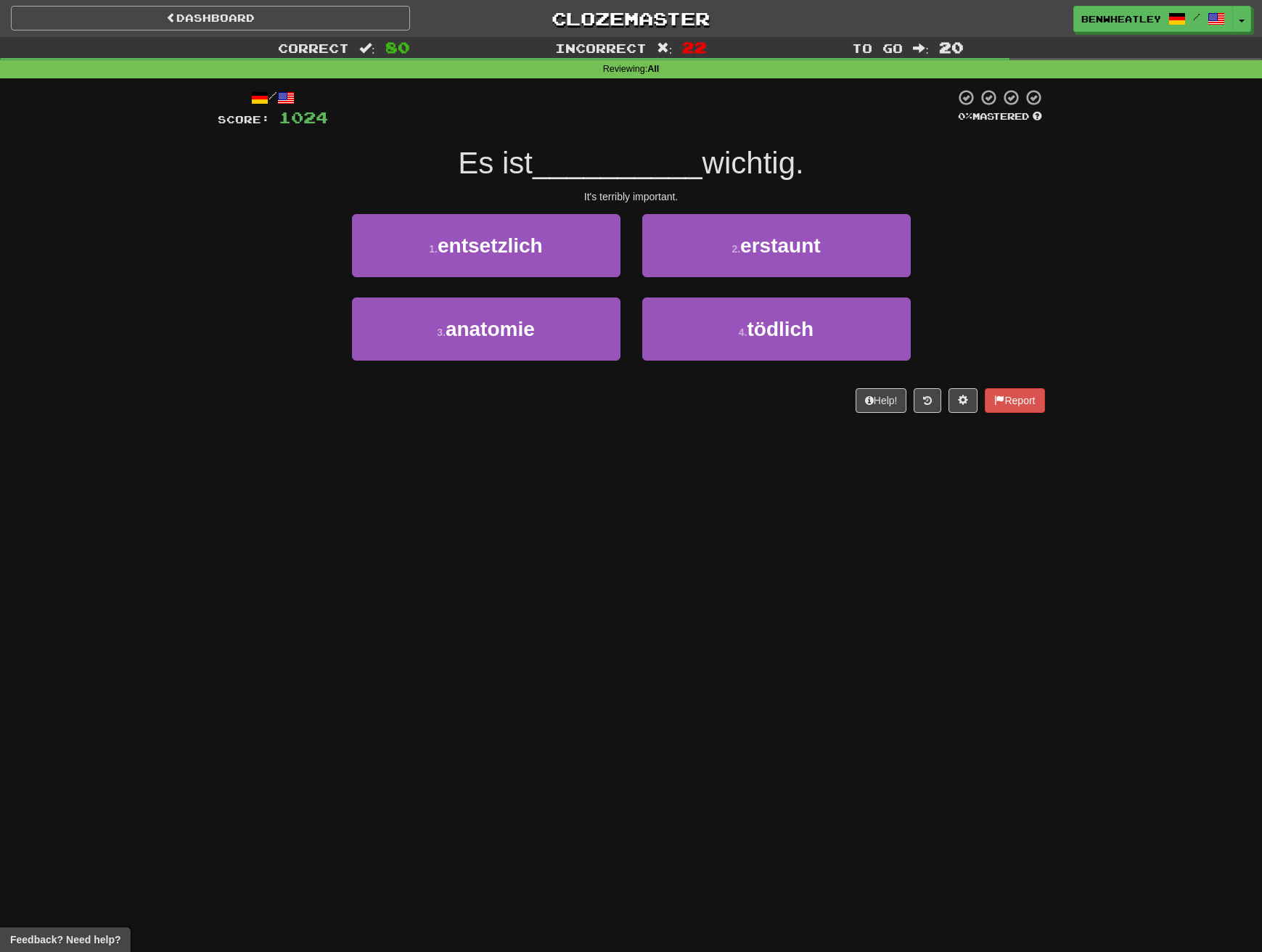
click at [331, 15] on link "Dashboard" at bounding box center [210, 18] width 399 height 25
